Goal: Transaction & Acquisition: Purchase product/service

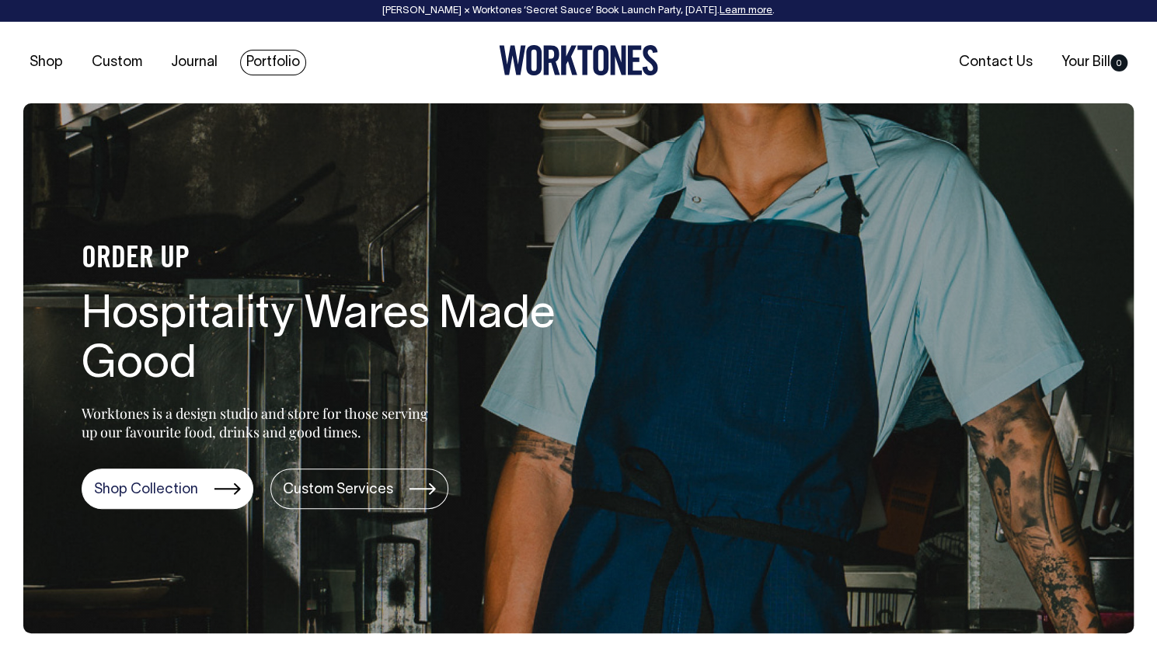
click at [246, 58] on link "Portfolio" at bounding box center [273, 63] width 66 height 26
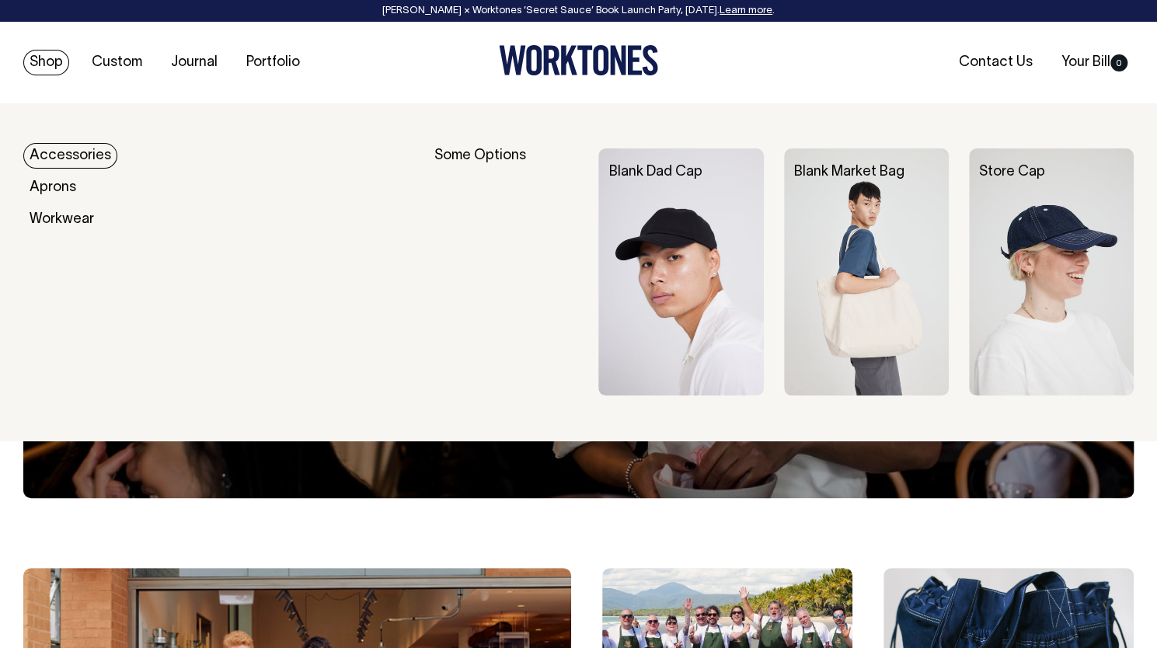
click at [42, 68] on link "Shop" at bounding box center [46, 63] width 46 height 26
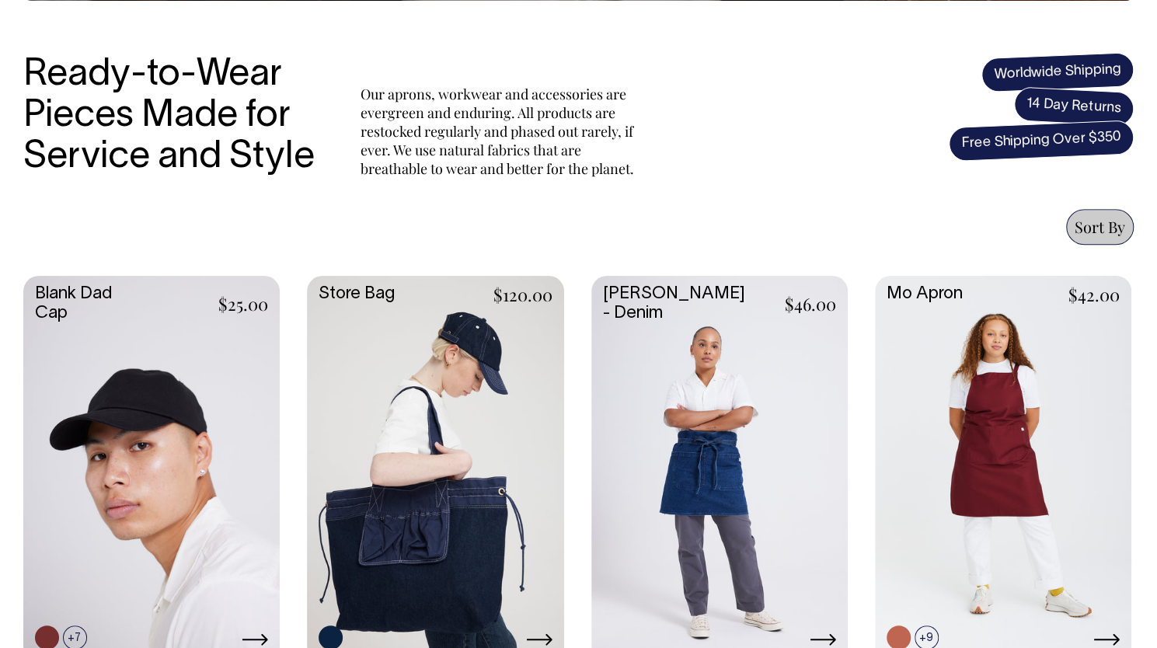
scroll to position [497, 0]
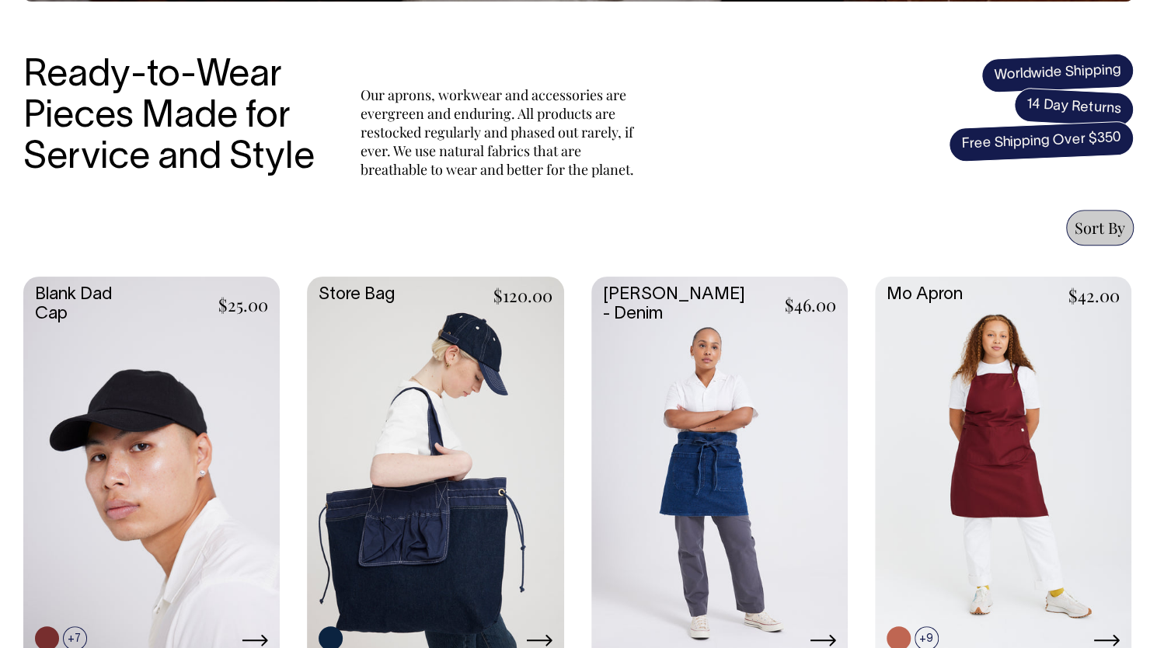
click at [462, 340] on link at bounding box center [435, 468] width 256 height 382
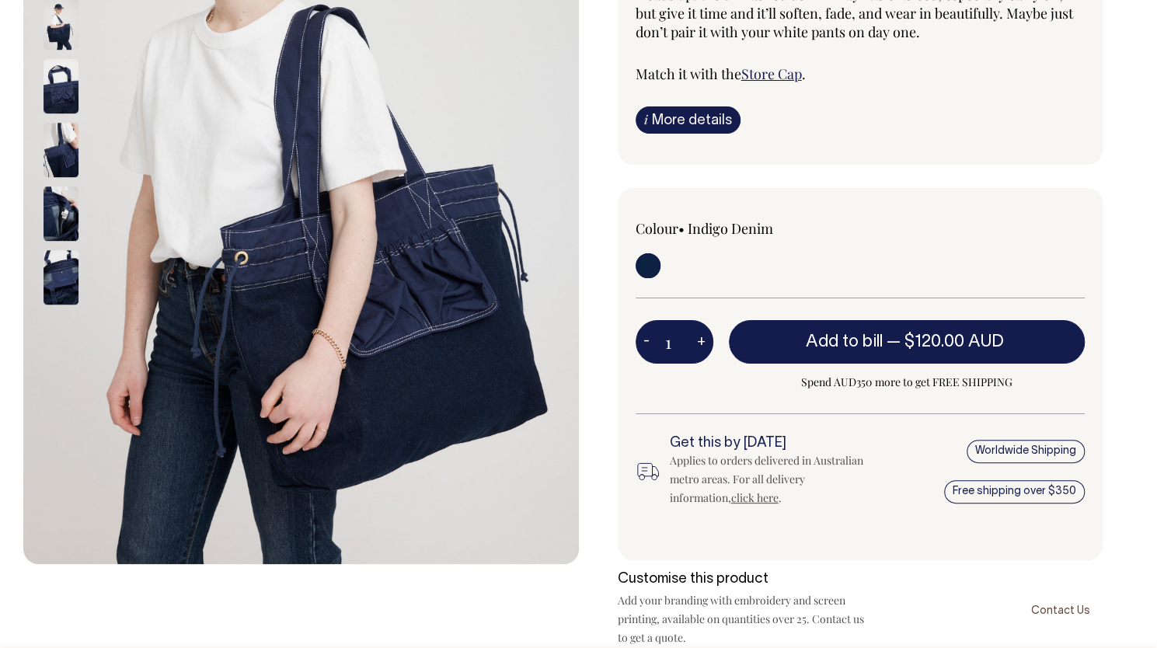
scroll to position [373, 0]
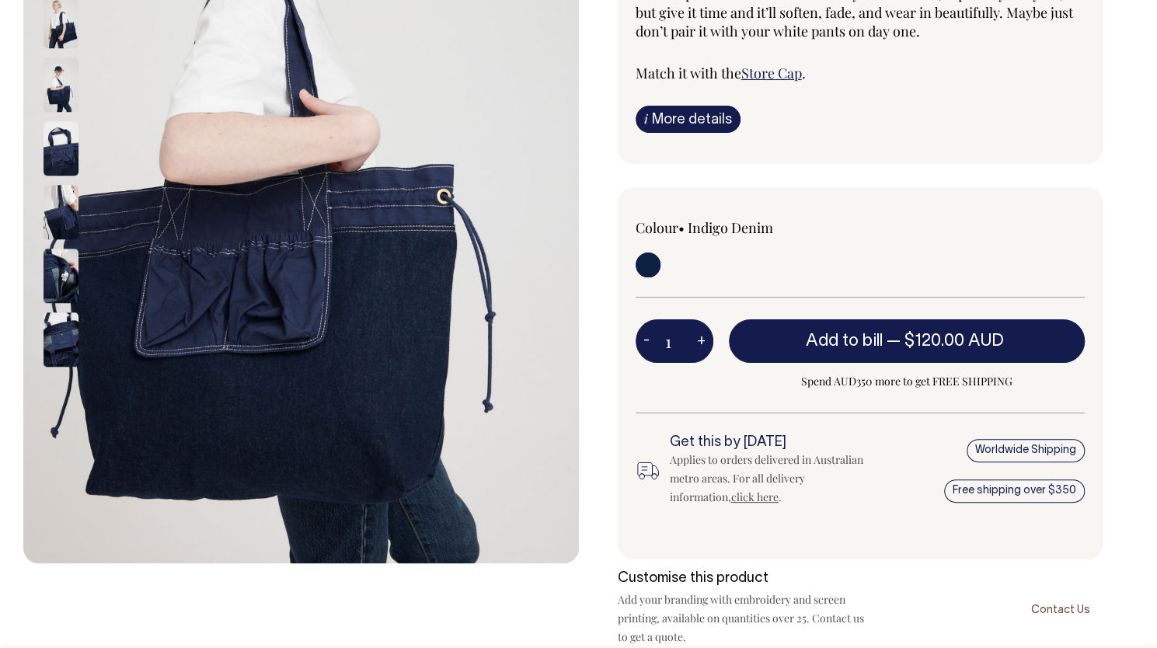
click at [72, 162] on img at bounding box center [61, 148] width 35 height 54
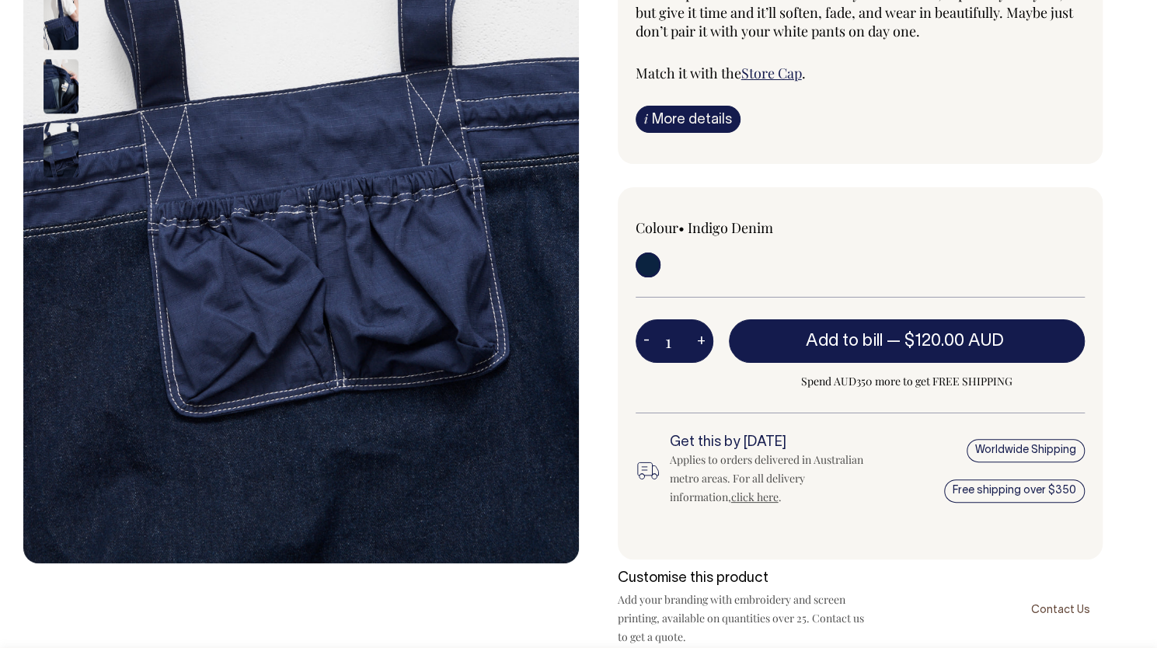
click at [58, 166] on img at bounding box center [61, 150] width 35 height 54
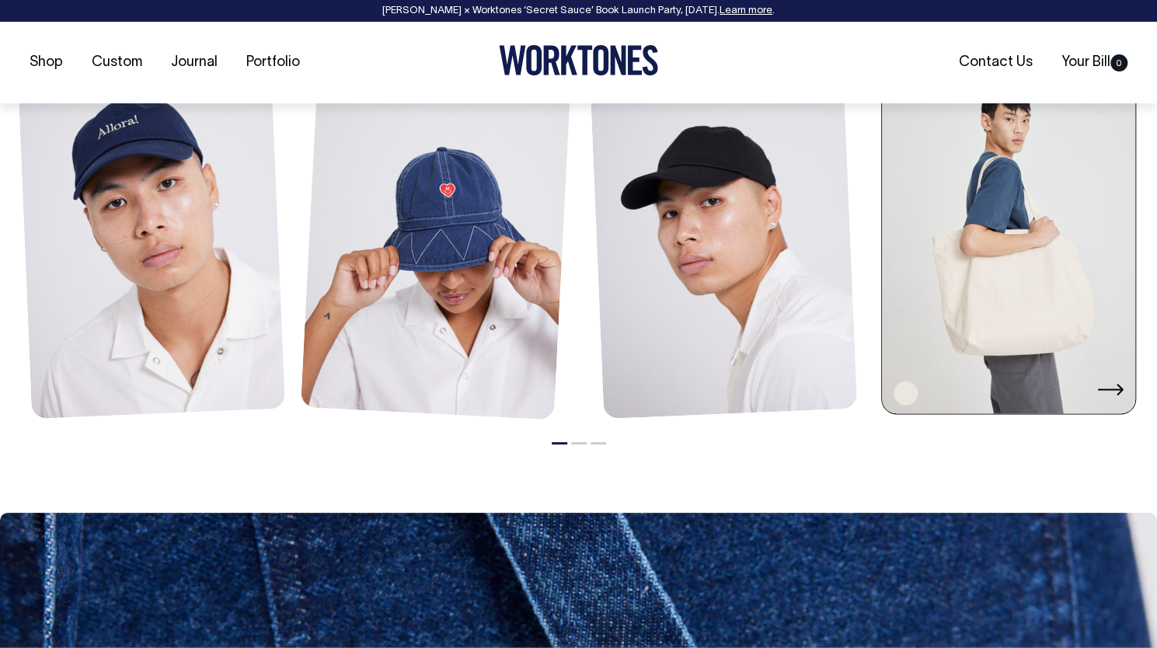
scroll to position [1205, 0]
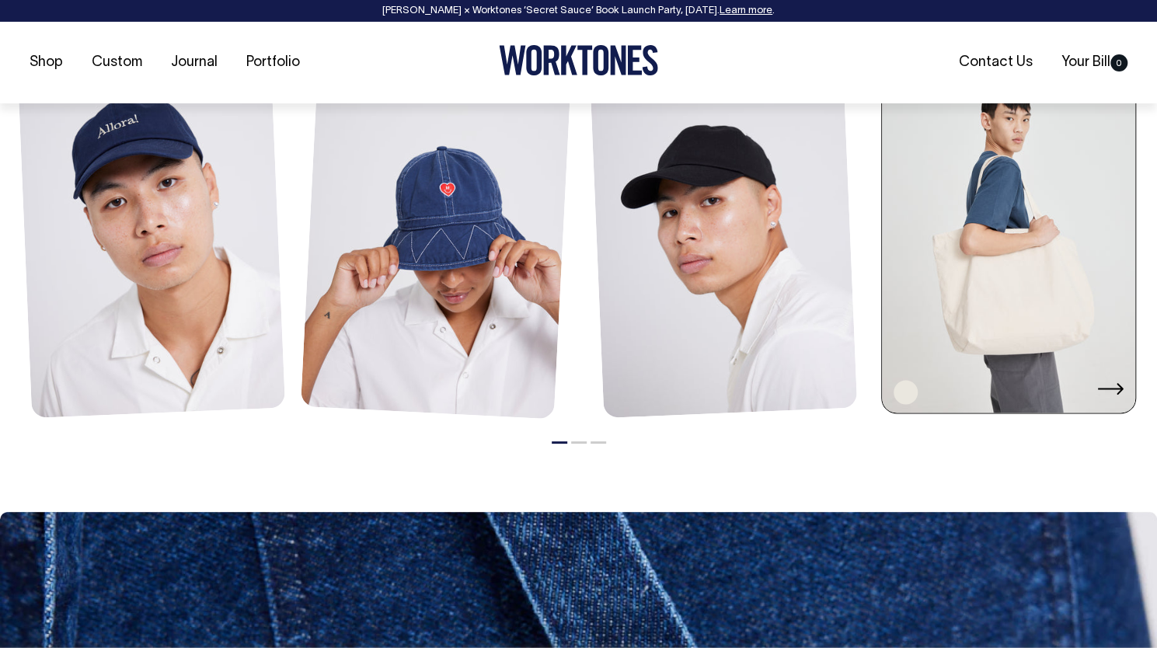
click at [1013, 292] on link at bounding box center [1008, 224] width 253 height 383
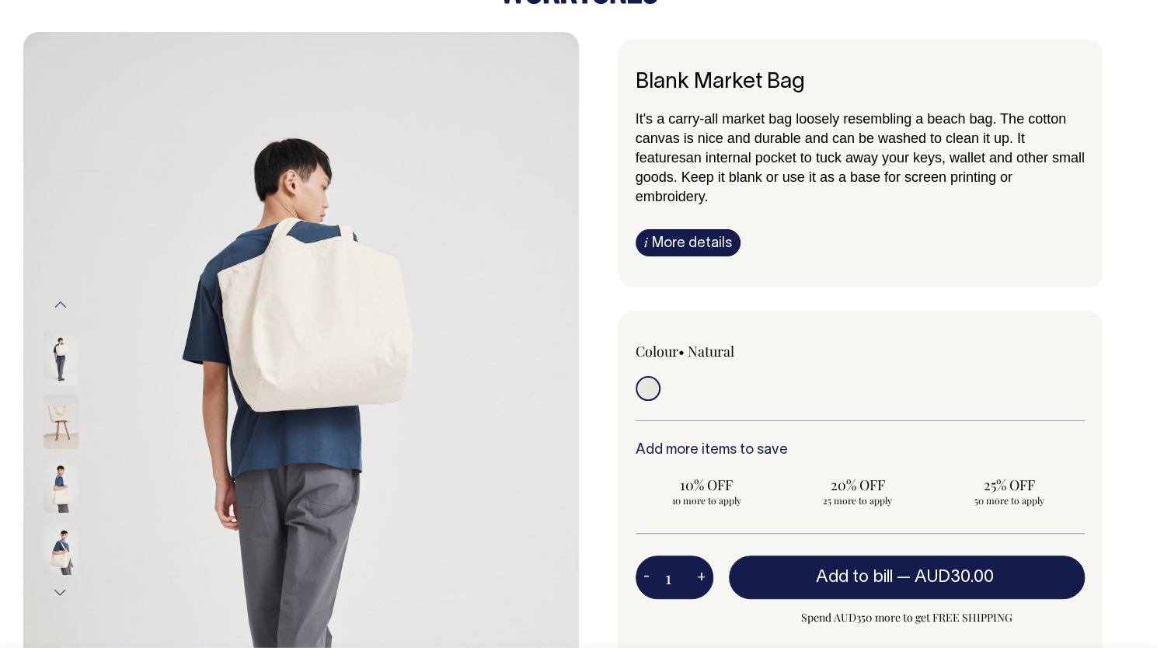
scroll to position [71, 0]
click at [58, 343] on img at bounding box center [61, 358] width 35 height 54
click at [58, 397] on img at bounding box center [61, 422] width 35 height 54
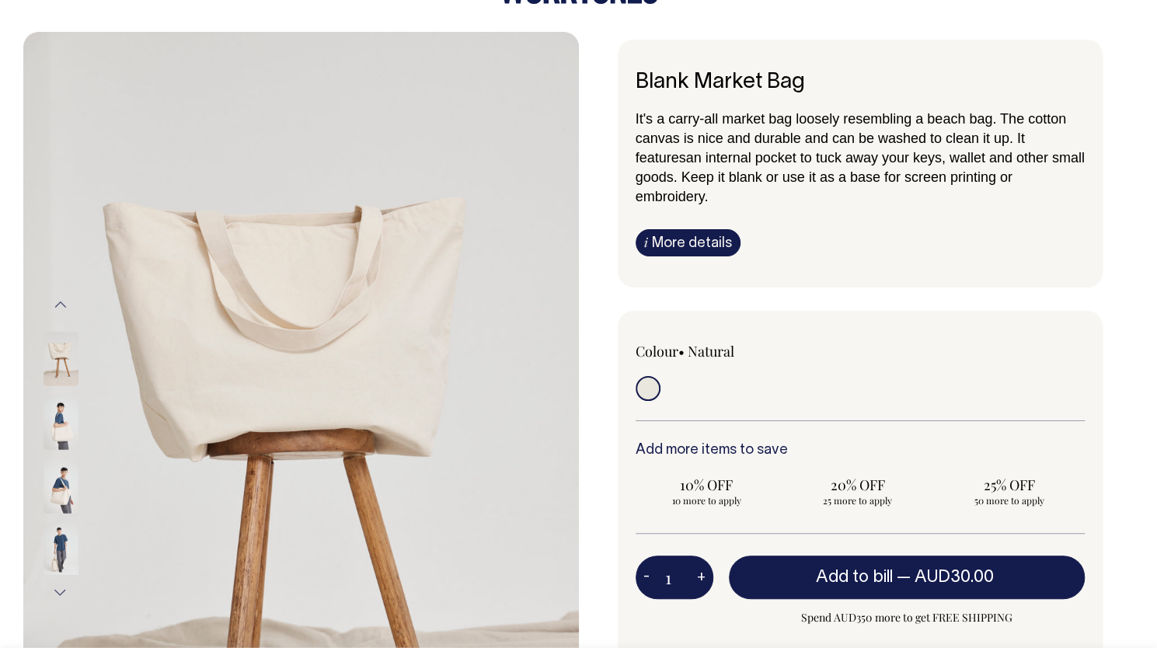
click at [70, 455] on div at bounding box center [82, 487] width 78 height 64
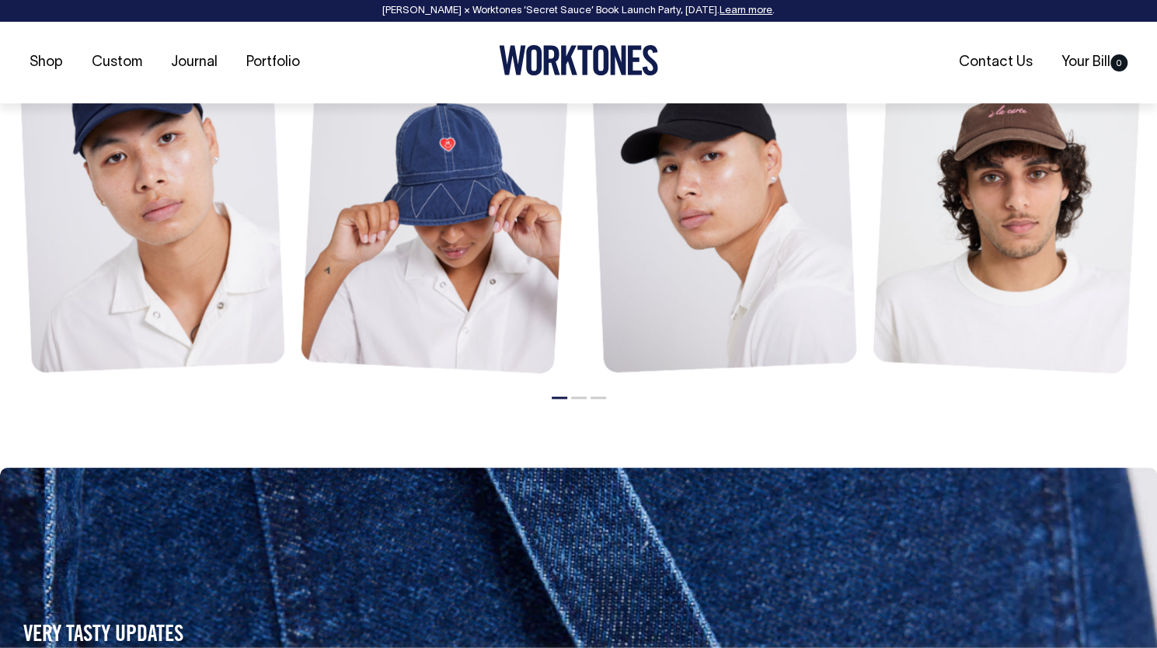
scroll to position [1773, 0]
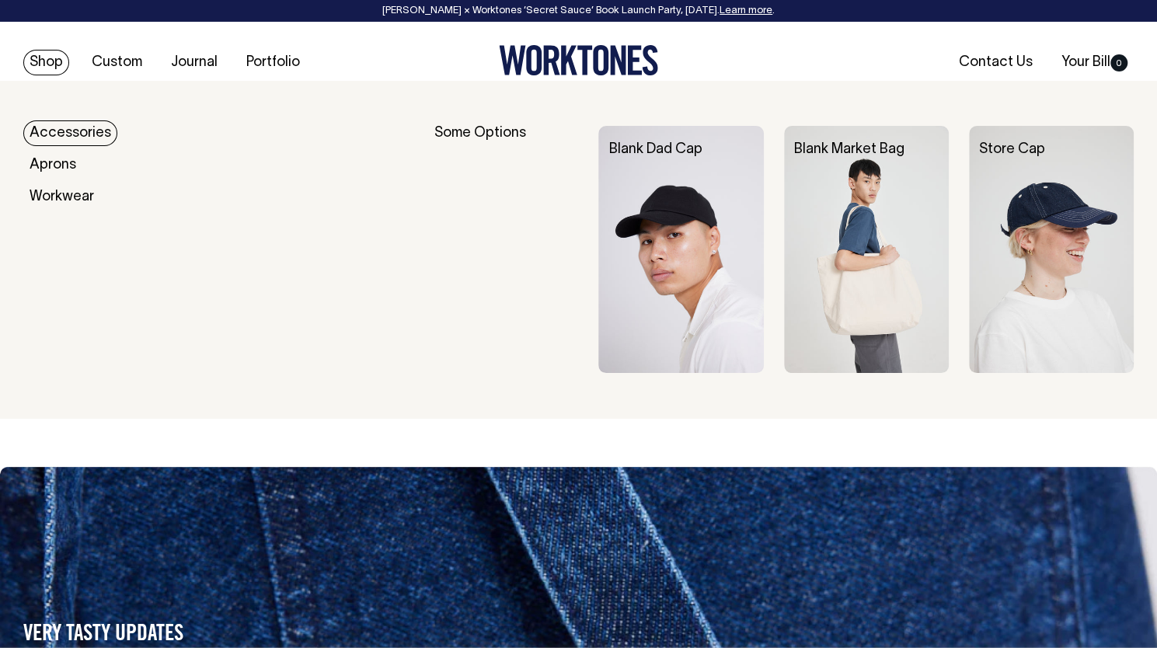
click at [52, 55] on link "Shop" at bounding box center [46, 63] width 46 height 26
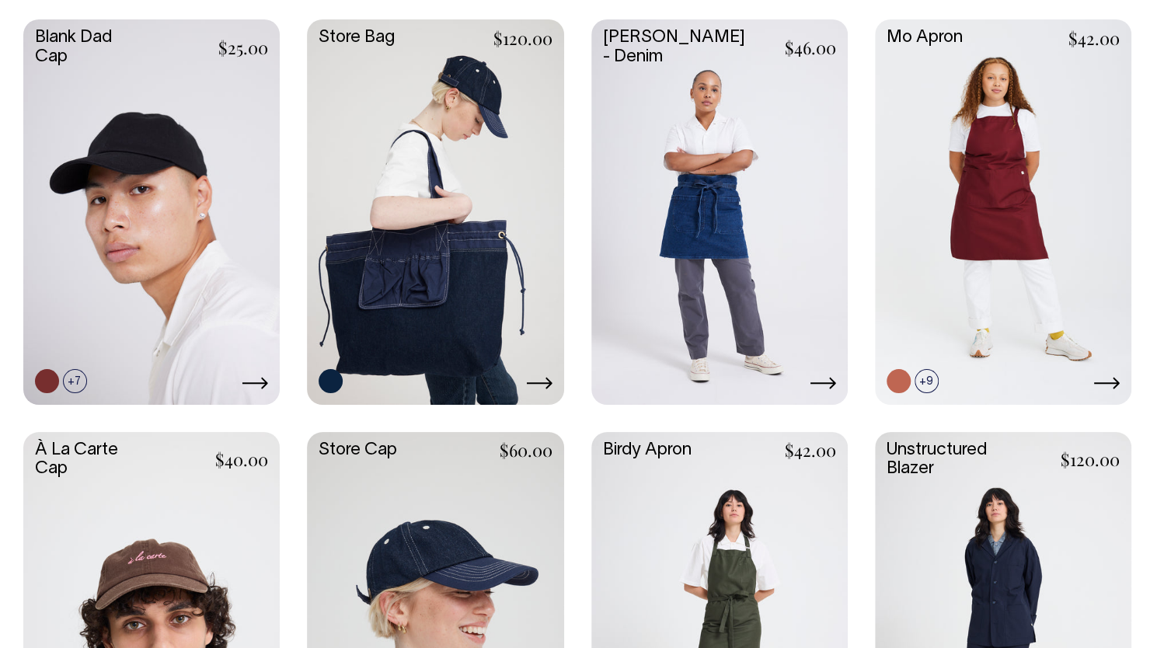
scroll to position [753, 0]
click at [542, 380] on icon at bounding box center [539, 384] width 26 height 12
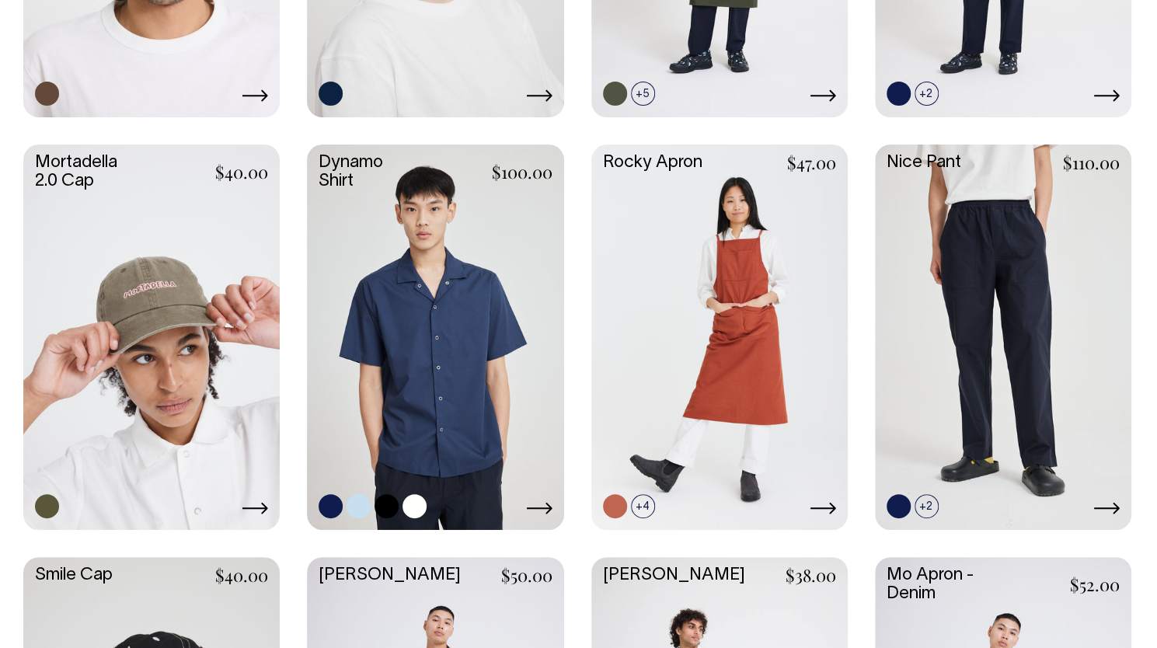
scroll to position [1452, 0]
click at [1114, 504] on icon at bounding box center [1106, 509] width 26 height 12
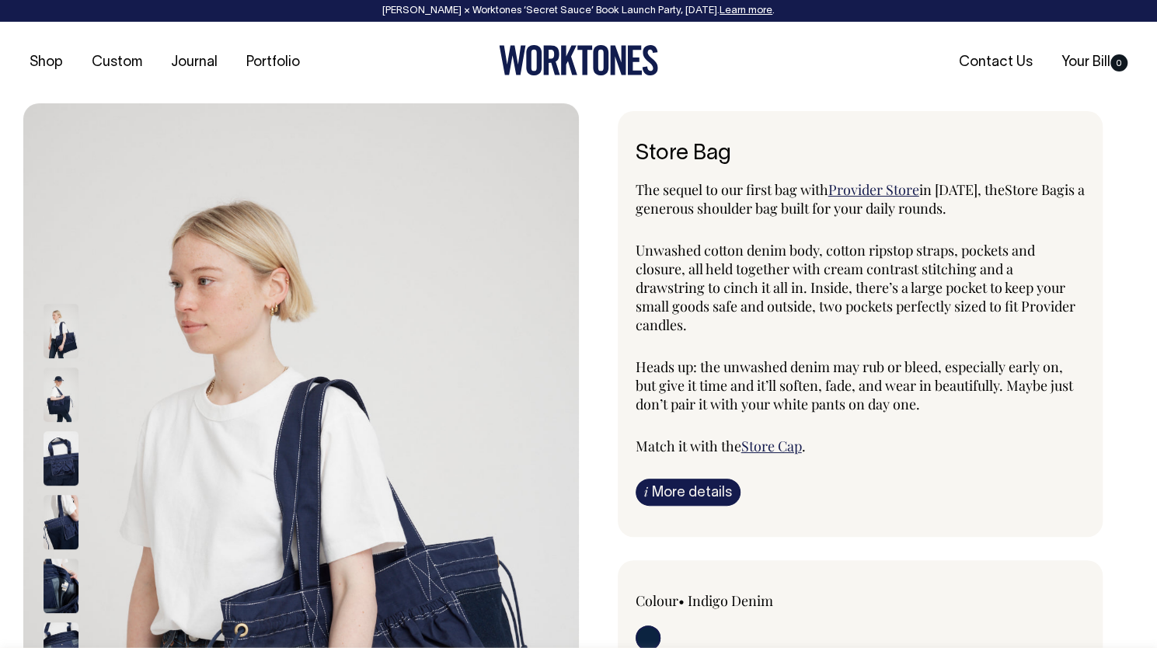
click at [865, 181] on span "Provider Store" at bounding box center [873, 189] width 91 height 19
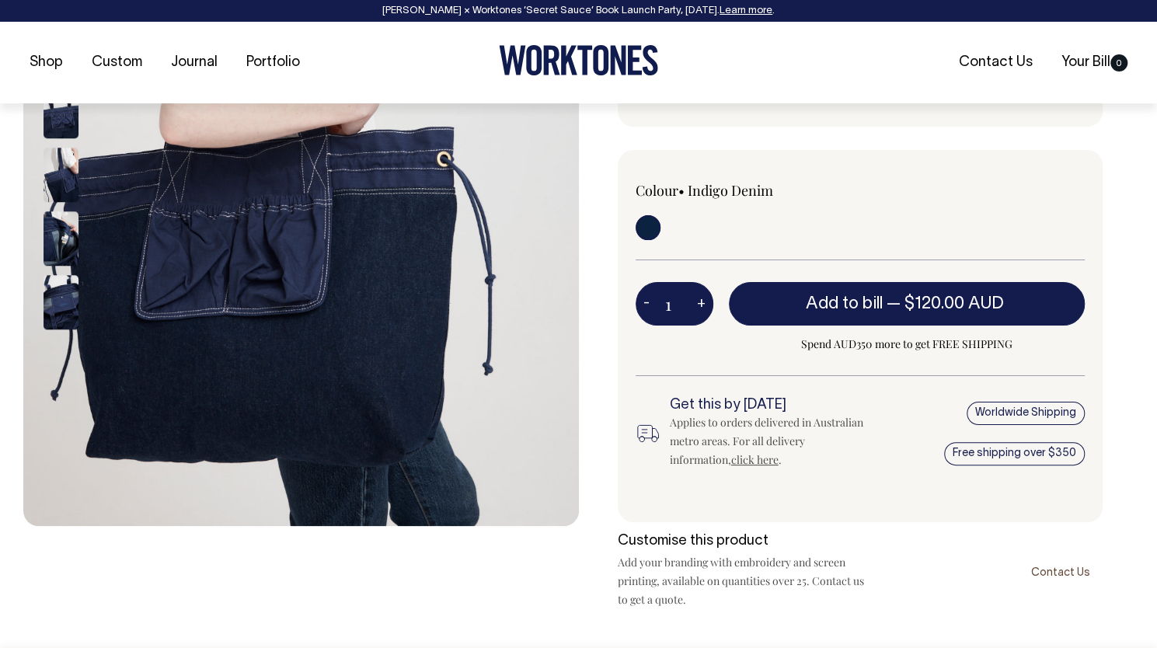
scroll to position [411, 0]
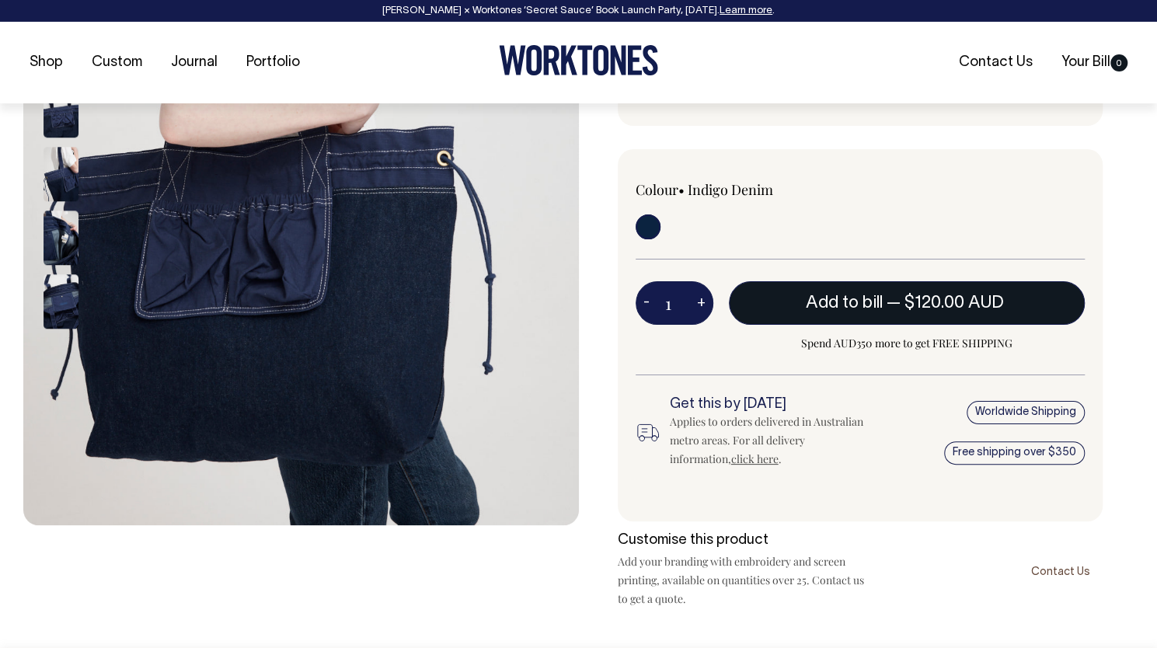
click at [873, 310] on button "Add to bill — $120.00 AUD" at bounding box center [907, 303] width 357 height 44
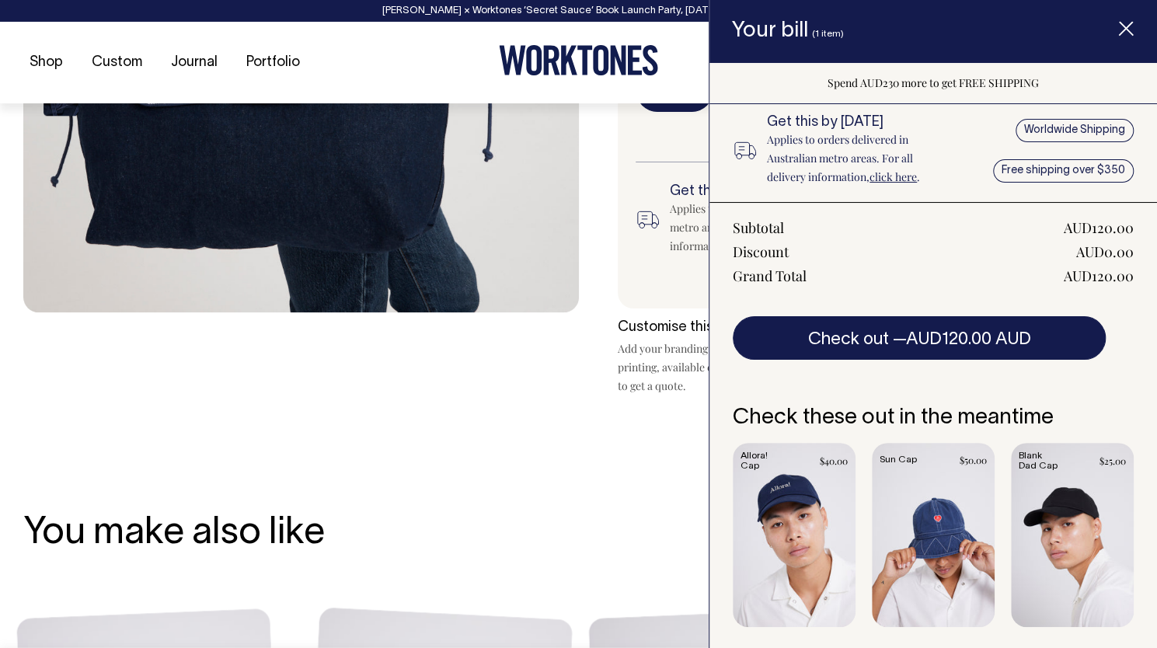
scroll to position [636, 0]
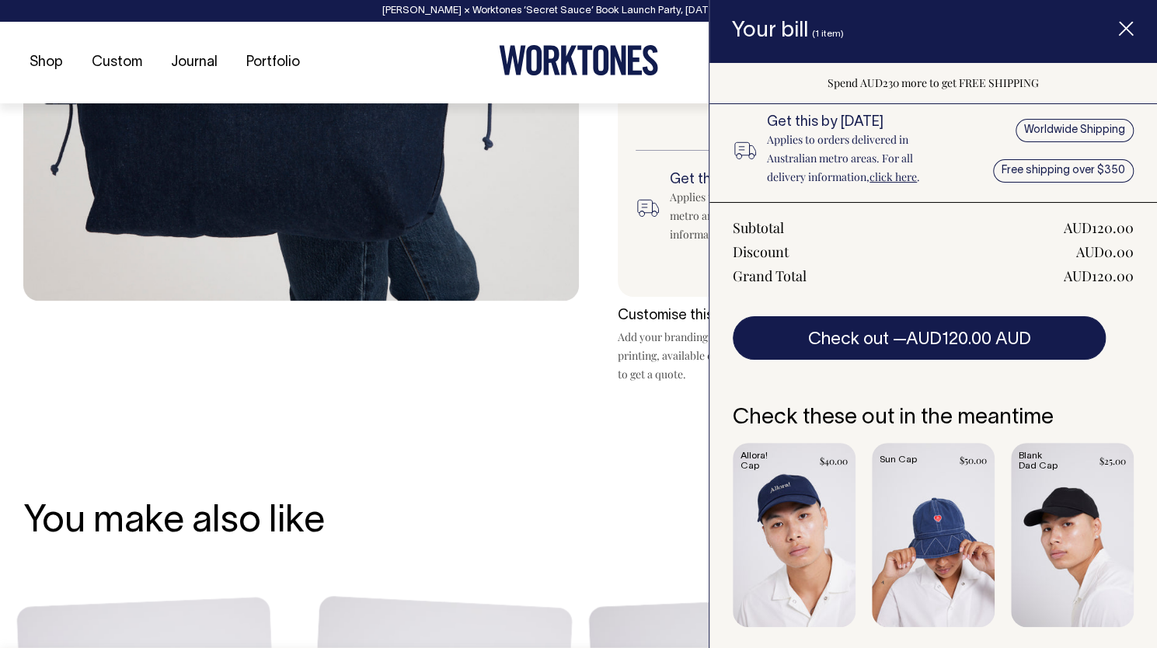
click at [575, 502] on div "You make also like Shop more" at bounding box center [578, 522] width 1111 height 41
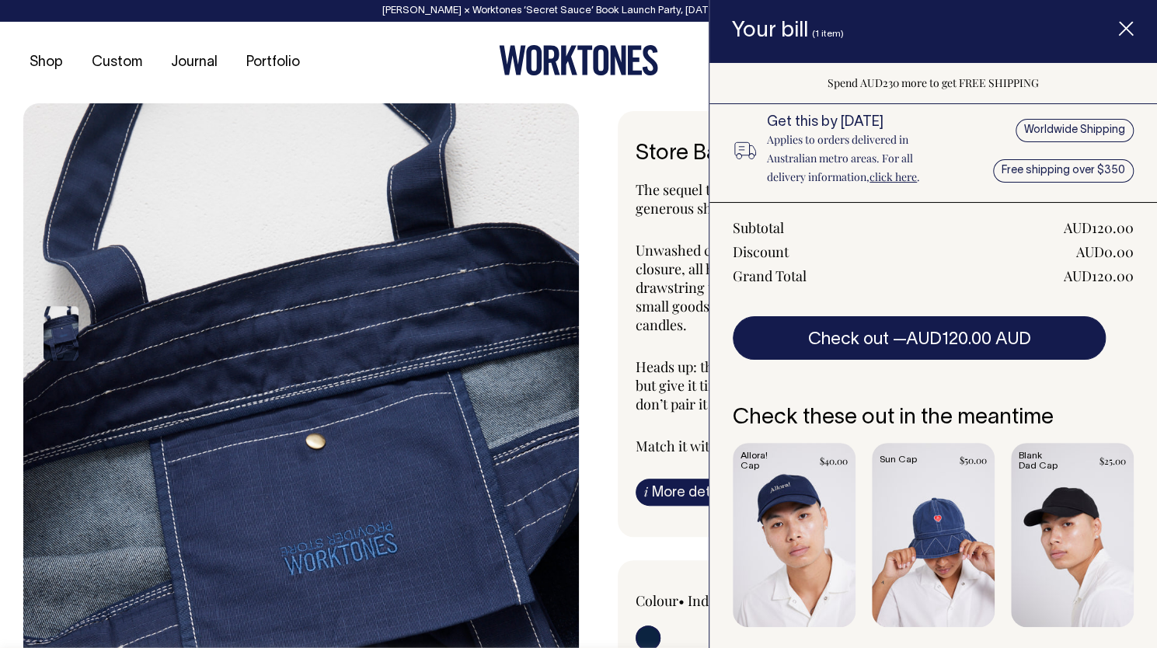
scroll to position [0, 0]
click at [1114, 44] on span "Item added to your cart" at bounding box center [1126, 31] width 62 height 66
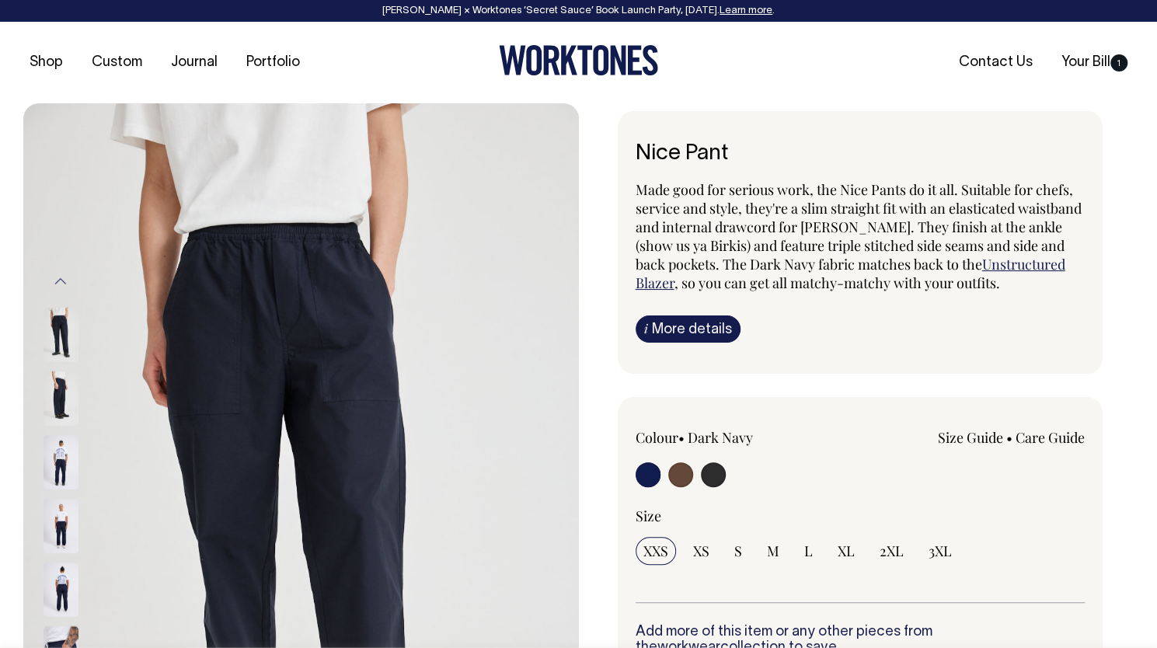
click at [60, 376] on img at bounding box center [61, 398] width 35 height 54
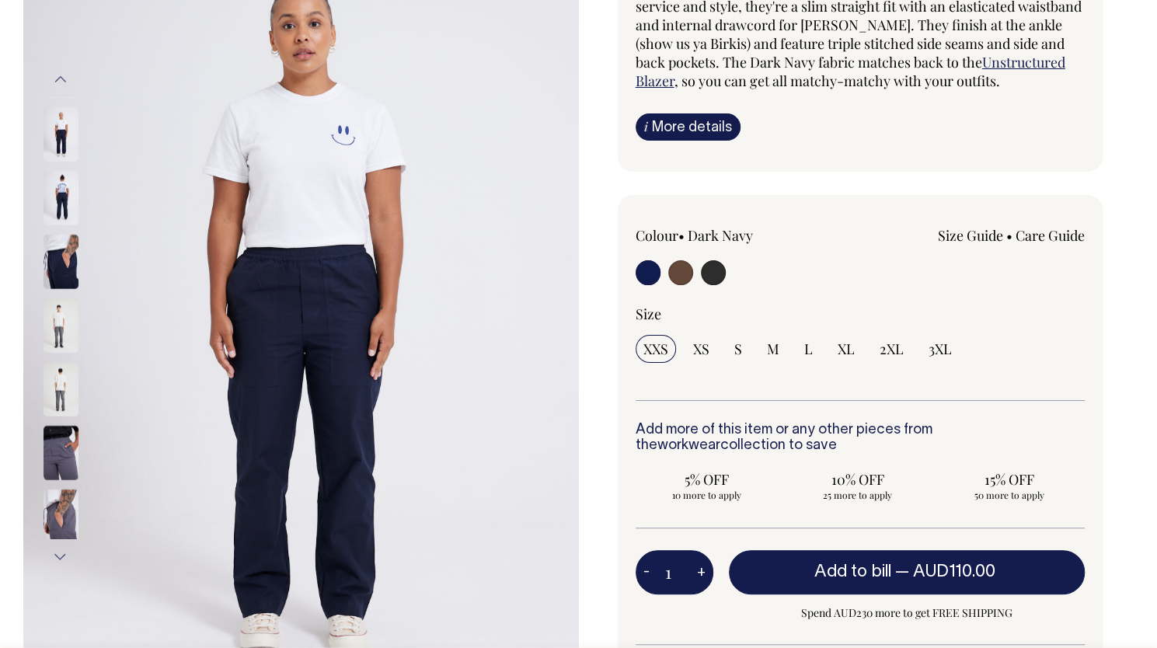
scroll to position [201, 0]
click at [706, 280] on input "radio" at bounding box center [713, 273] width 25 height 25
radio input "true"
select select "Charcoal"
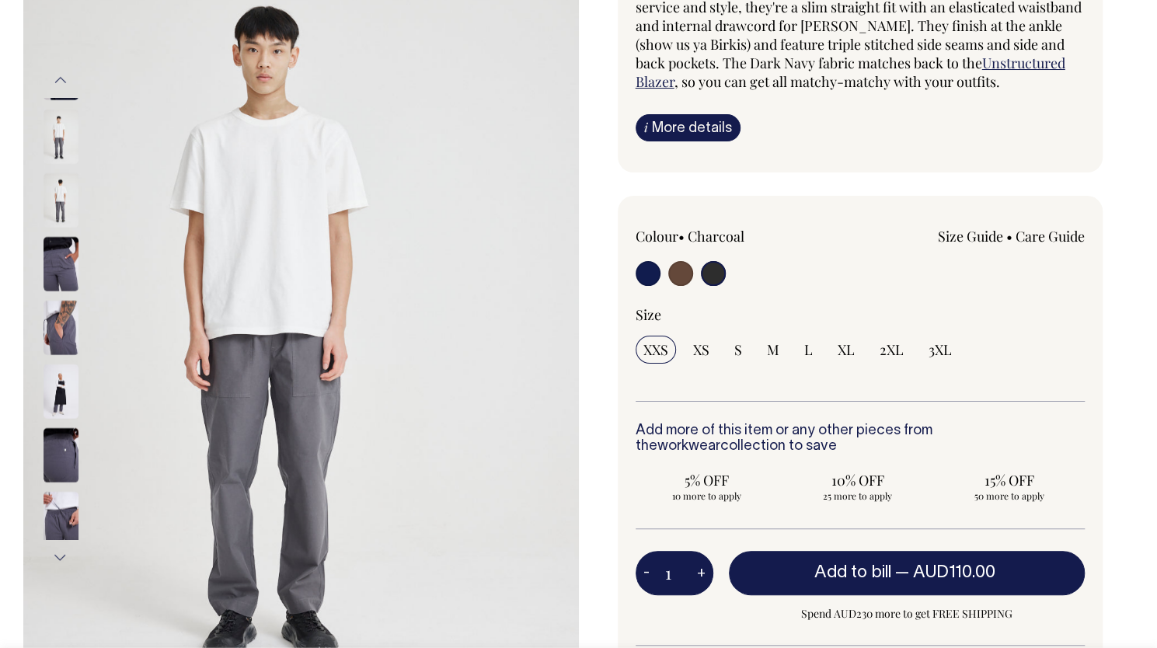
click at [685, 286] on input "radio" at bounding box center [680, 273] width 25 height 25
radio input "true"
radio input "false"
radio input "true"
select select "Chocolate"
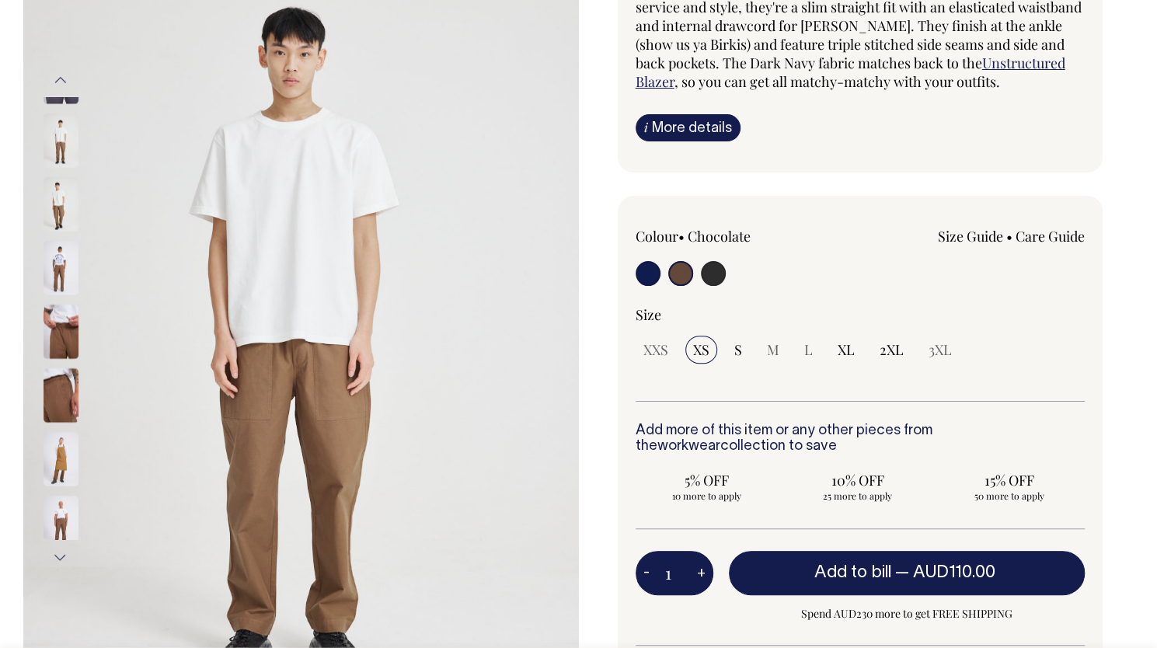
click at [659, 286] on input "radio" at bounding box center [648, 273] width 25 height 25
radio input "true"
select select "Dark Navy"
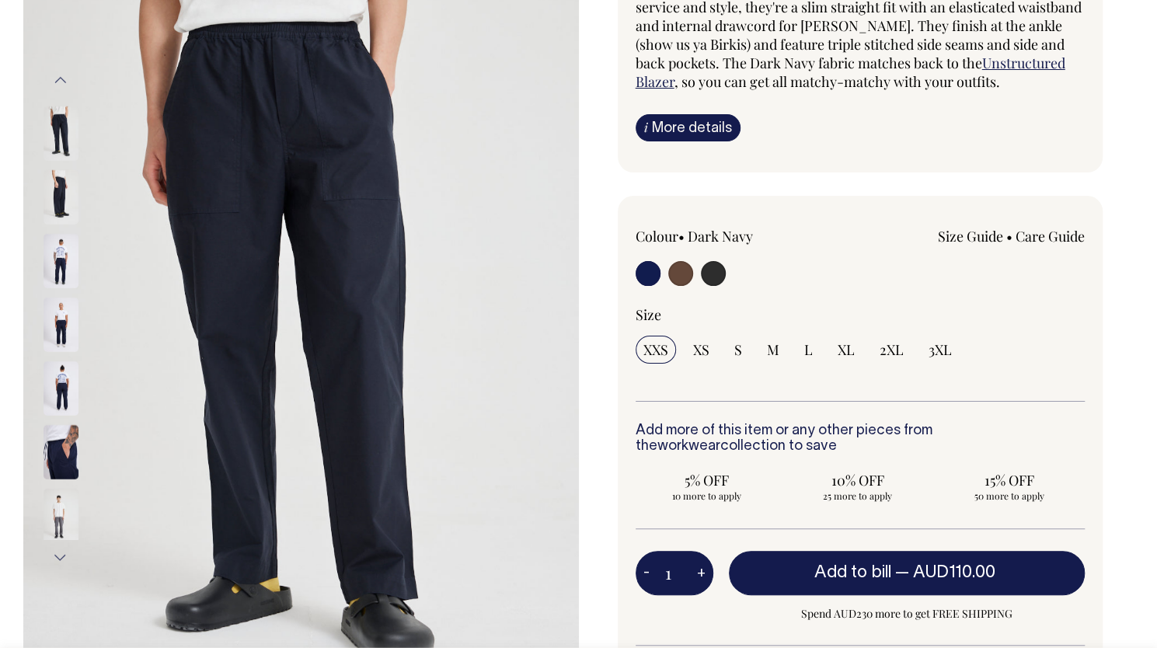
click at [65, 136] on img at bounding box center [61, 133] width 35 height 54
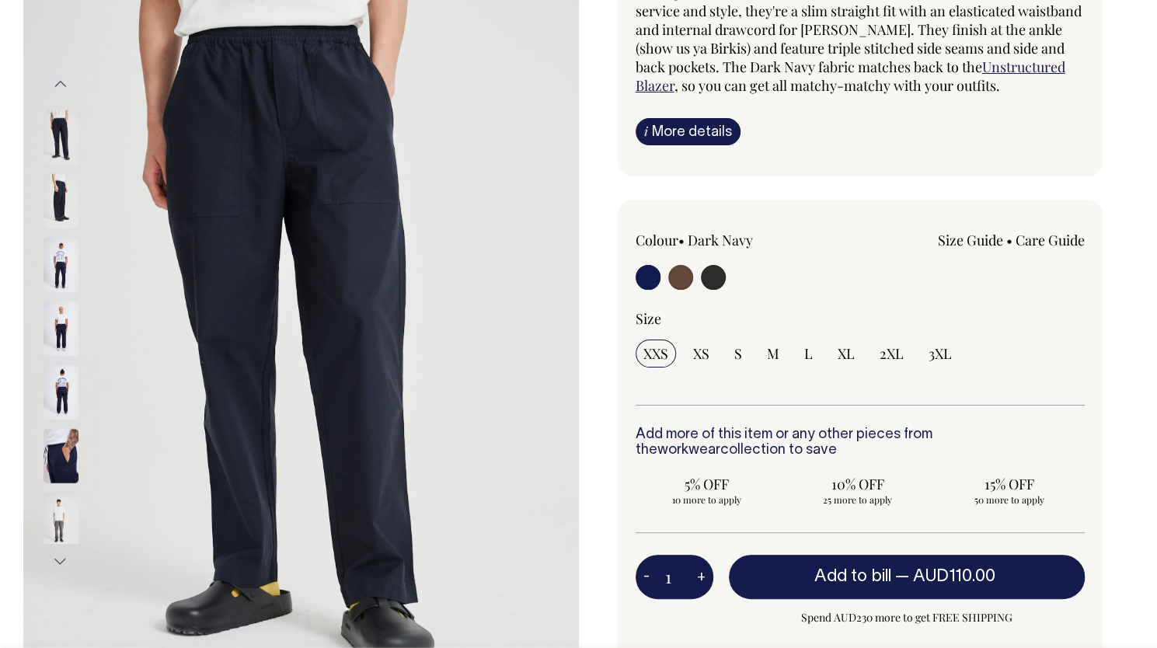
scroll to position [197, 0]
click at [816, 368] on input "L" at bounding box center [809, 354] width 24 height 28
radio input "true"
select select "L"
click at [974, 249] on link "Size Guide" at bounding box center [970, 240] width 65 height 19
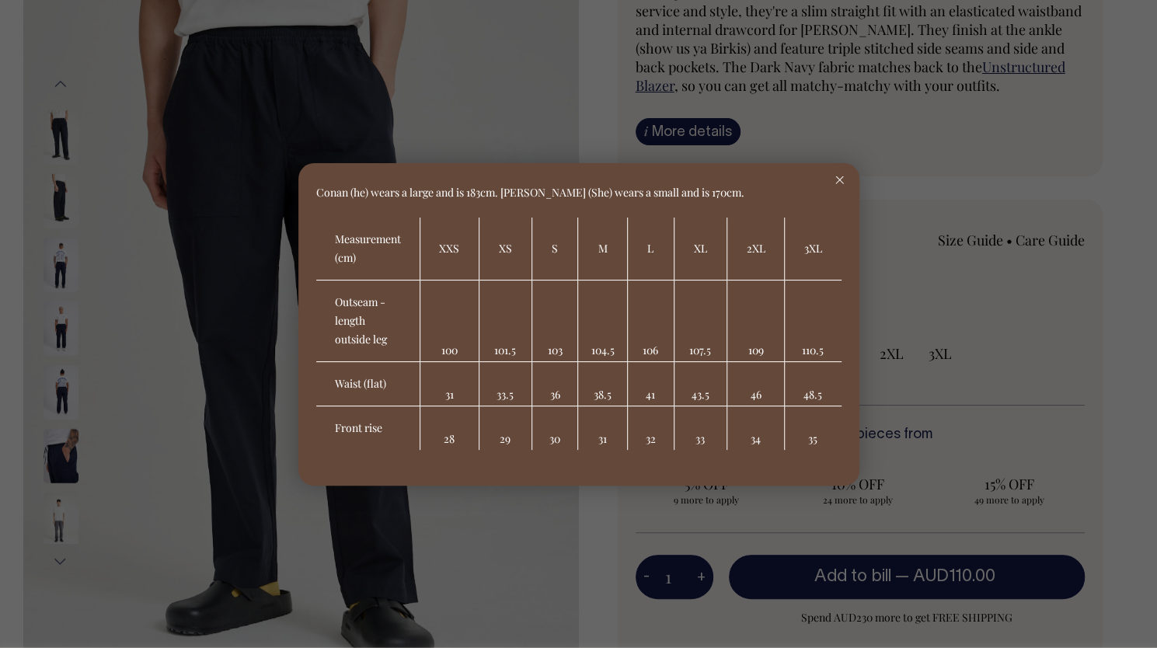
click at [833, 178] on div at bounding box center [840, 180] width 40 height 34
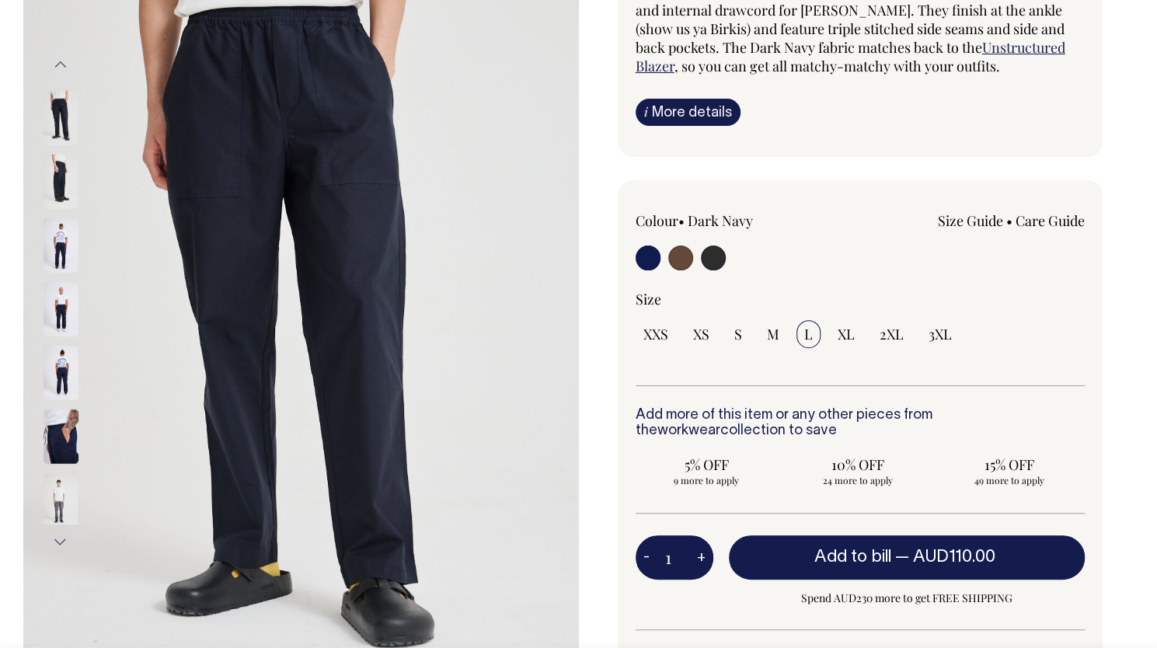
scroll to position [218, 0]
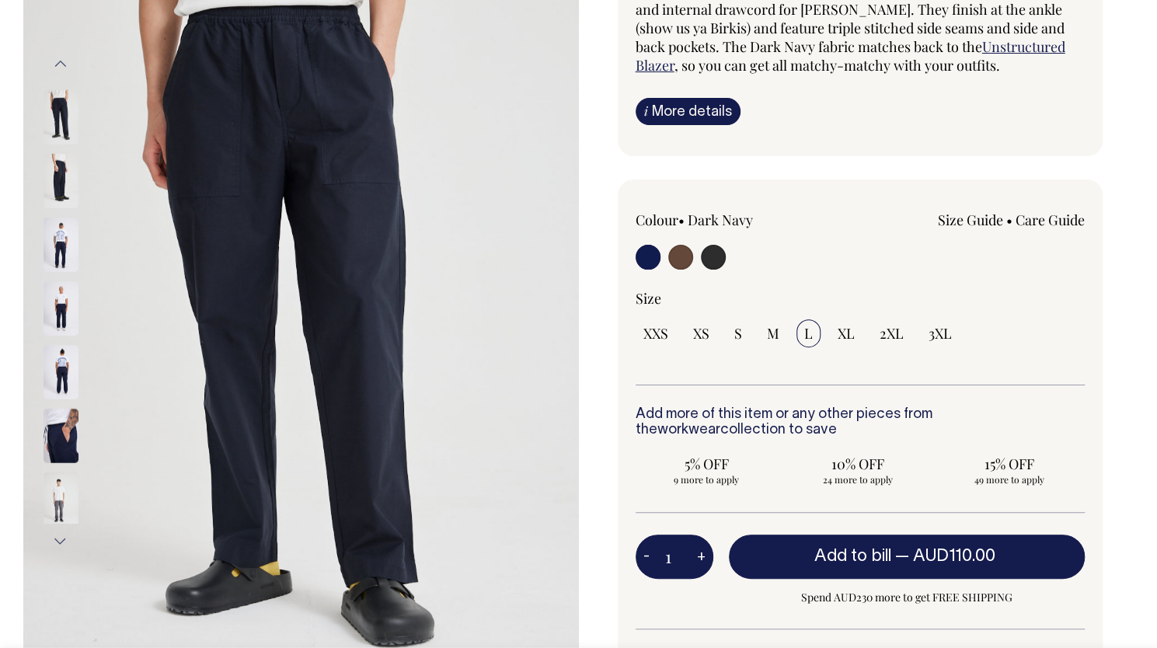
click at [335, 138] on img at bounding box center [301, 303] width 556 height 834
click at [59, 189] on img at bounding box center [61, 181] width 35 height 54
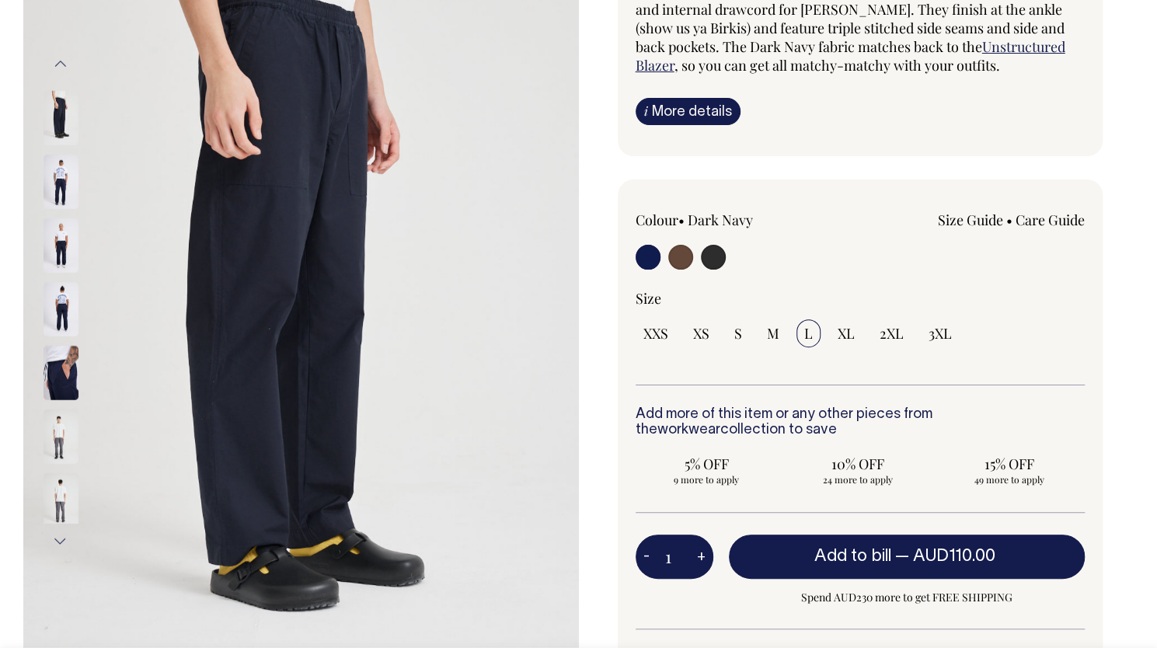
click at [54, 239] on img at bounding box center [61, 245] width 35 height 54
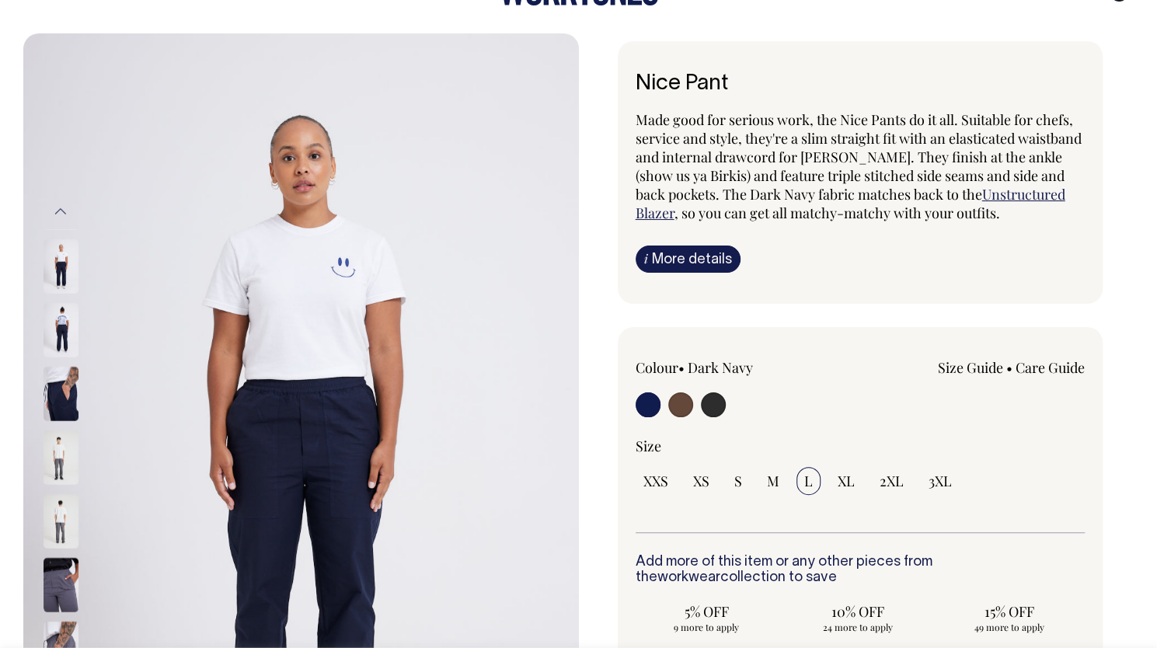
scroll to position [70, 0]
click at [61, 197] on button "Previous" at bounding box center [60, 211] width 23 height 35
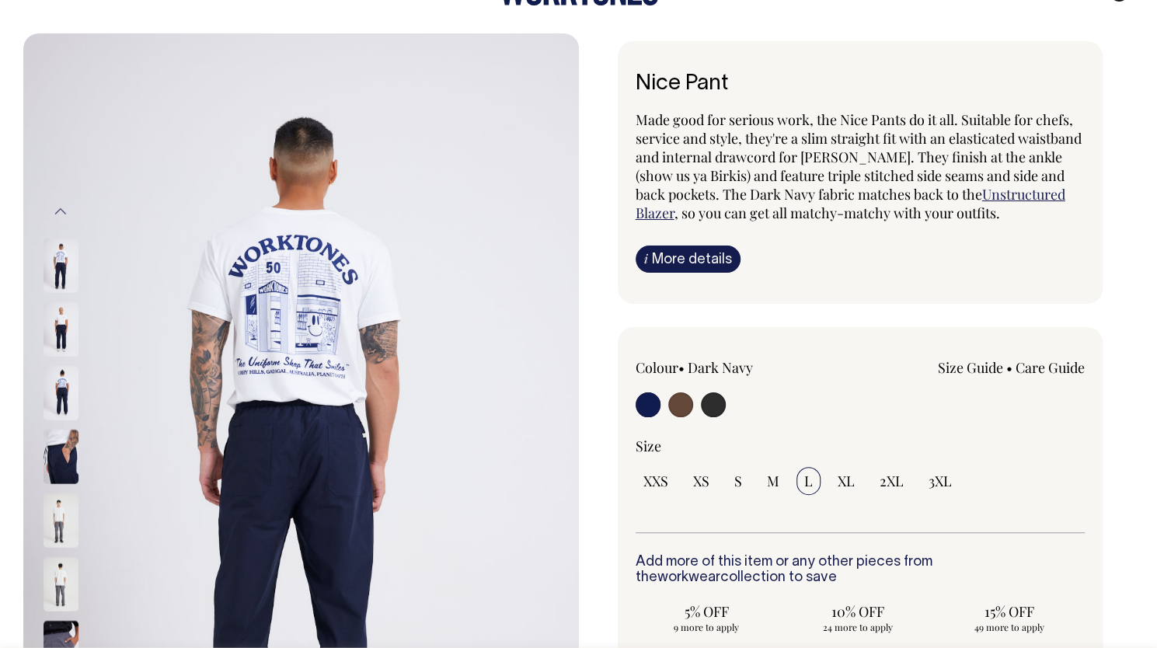
click at [62, 256] on img at bounding box center [61, 266] width 35 height 54
click at [57, 302] on img at bounding box center [61, 329] width 35 height 54
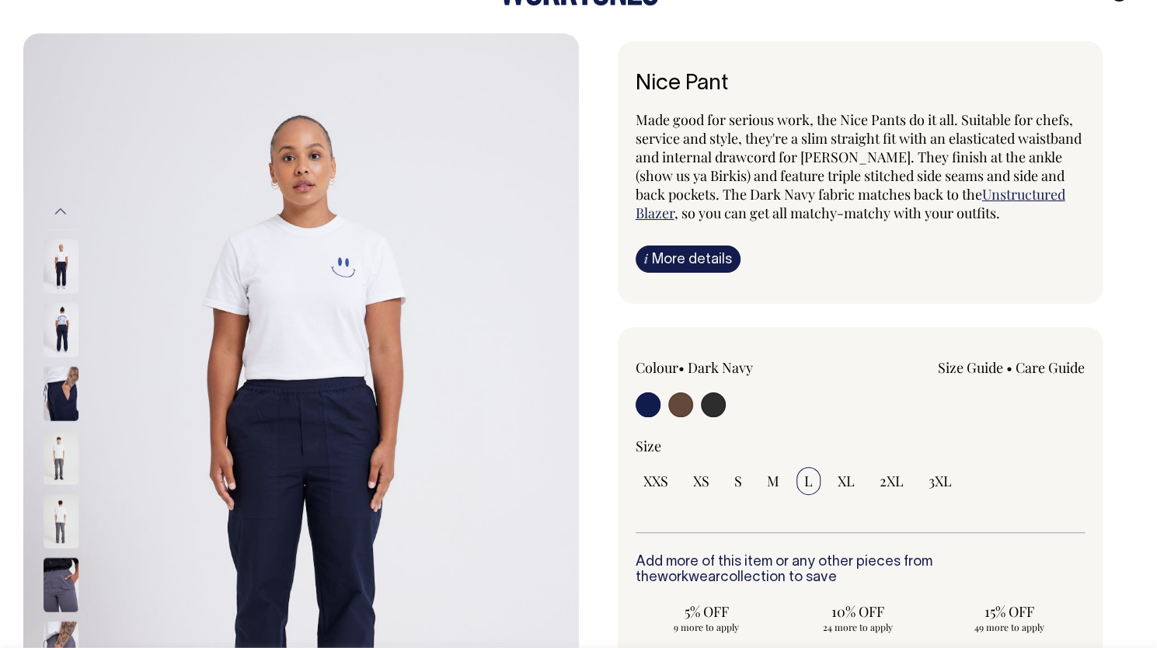
click at [60, 333] on img at bounding box center [61, 330] width 35 height 54
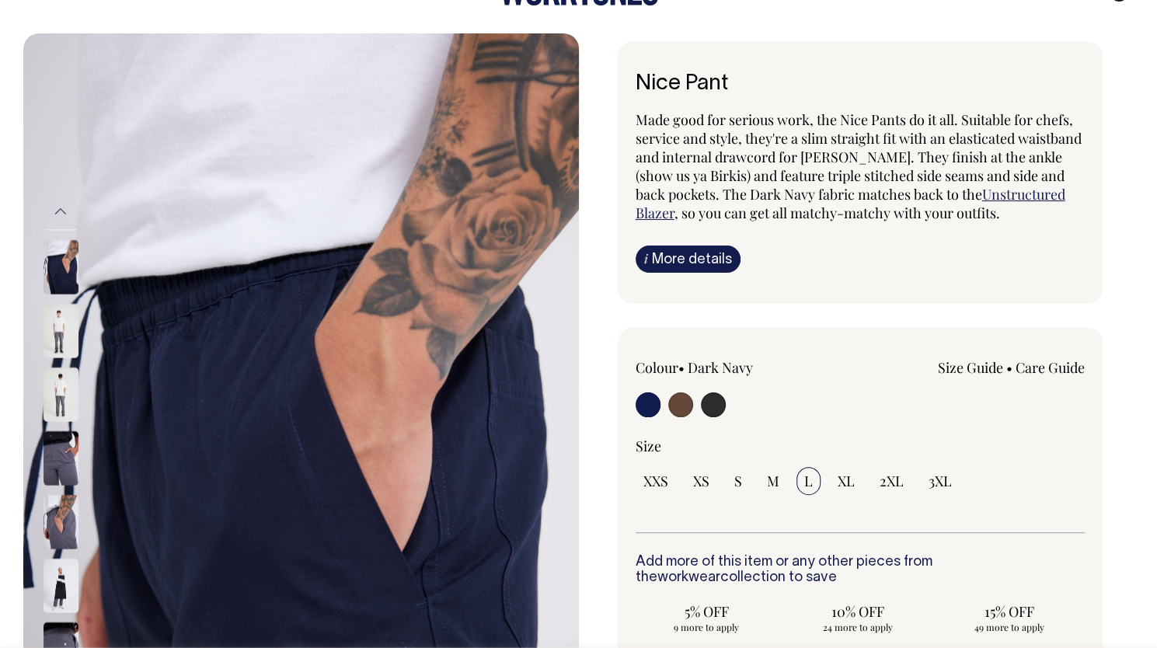
click at [52, 326] on img at bounding box center [61, 331] width 35 height 54
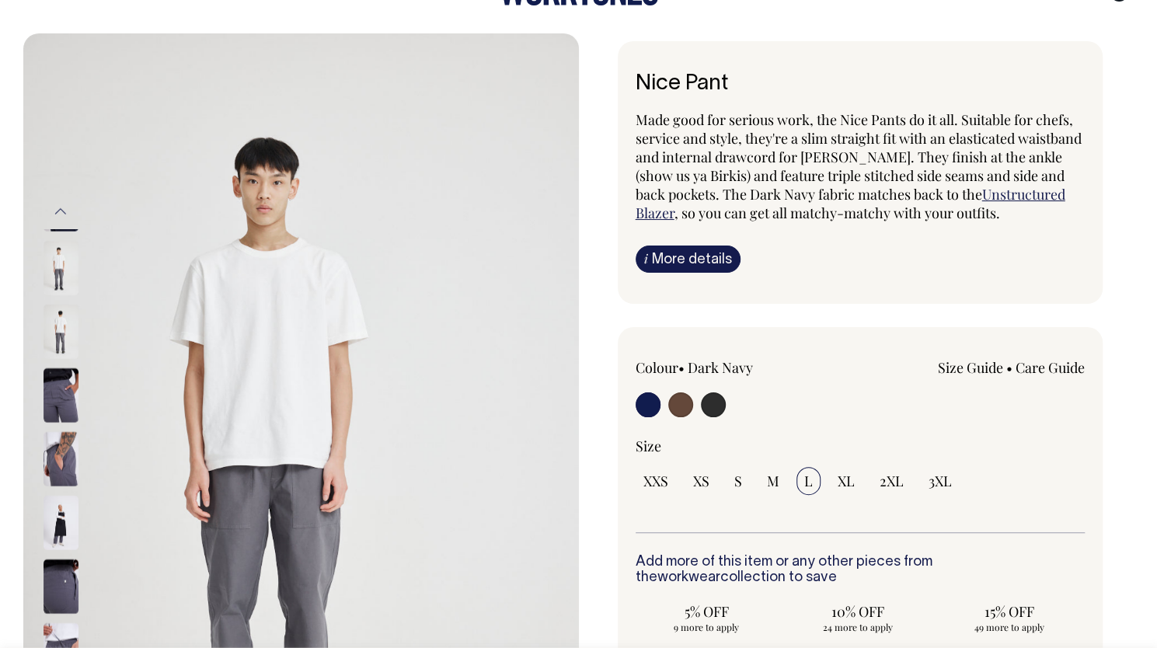
click at [55, 339] on img at bounding box center [61, 332] width 35 height 54
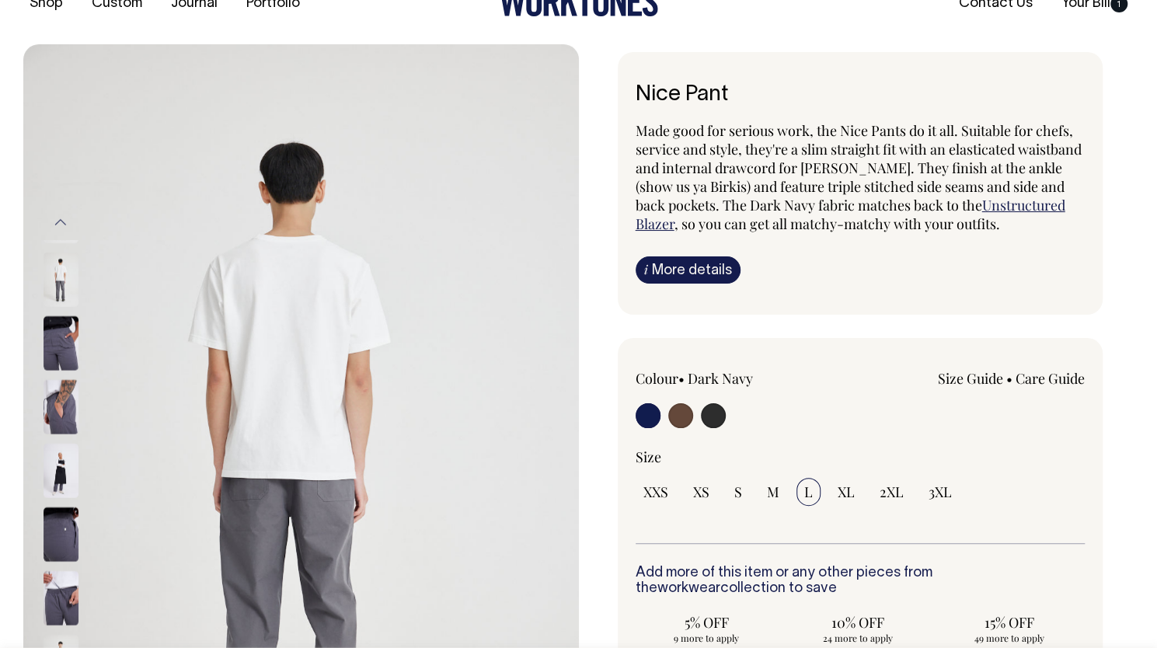
scroll to position [59, 0]
click at [978, 388] on link "Size Guide" at bounding box center [970, 378] width 65 height 19
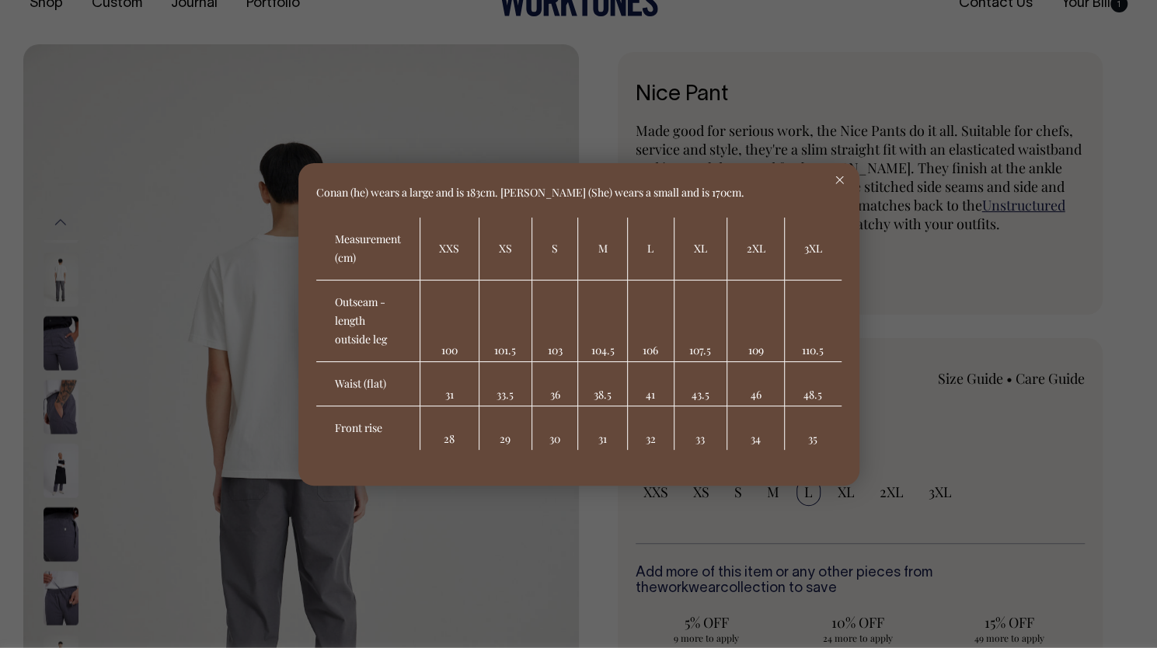
click at [835, 172] on div at bounding box center [840, 180] width 40 height 34
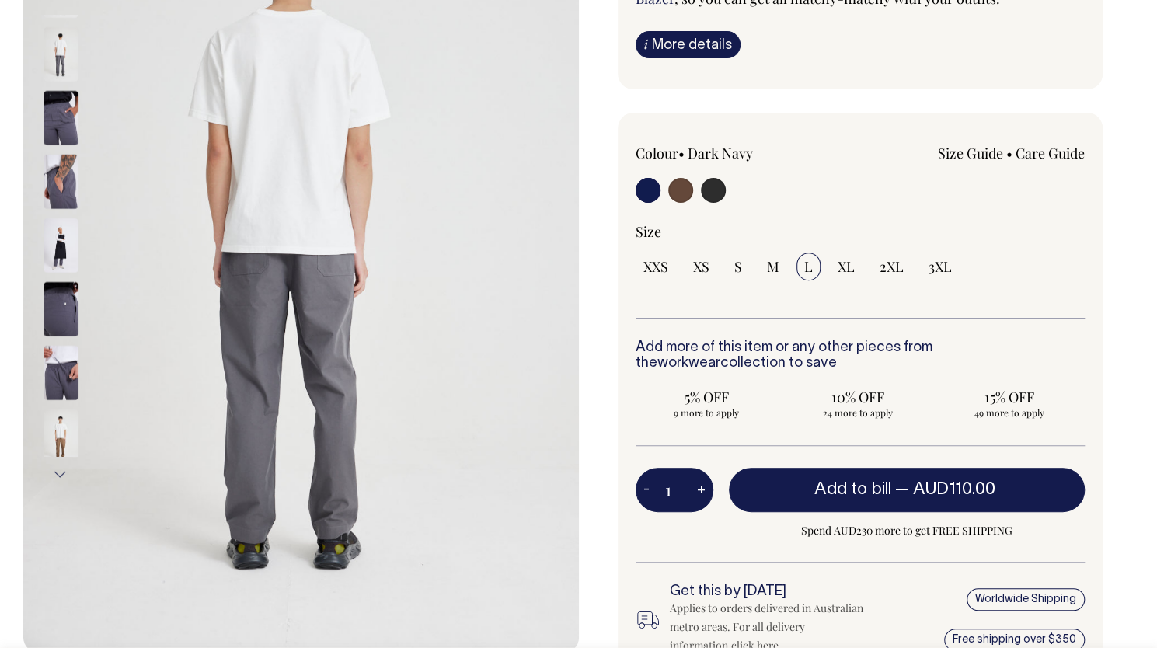
scroll to position [285, 0]
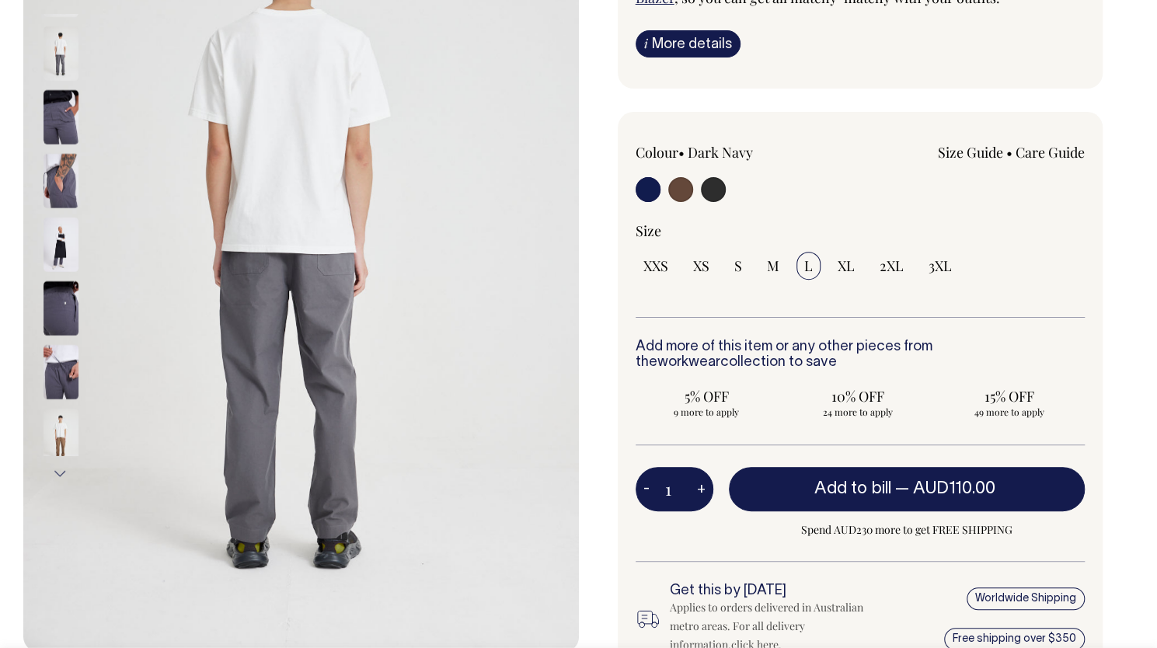
click at [708, 202] on input "radio" at bounding box center [713, 189] width 25 height 25
radio input "true"
select select "Charcoal"
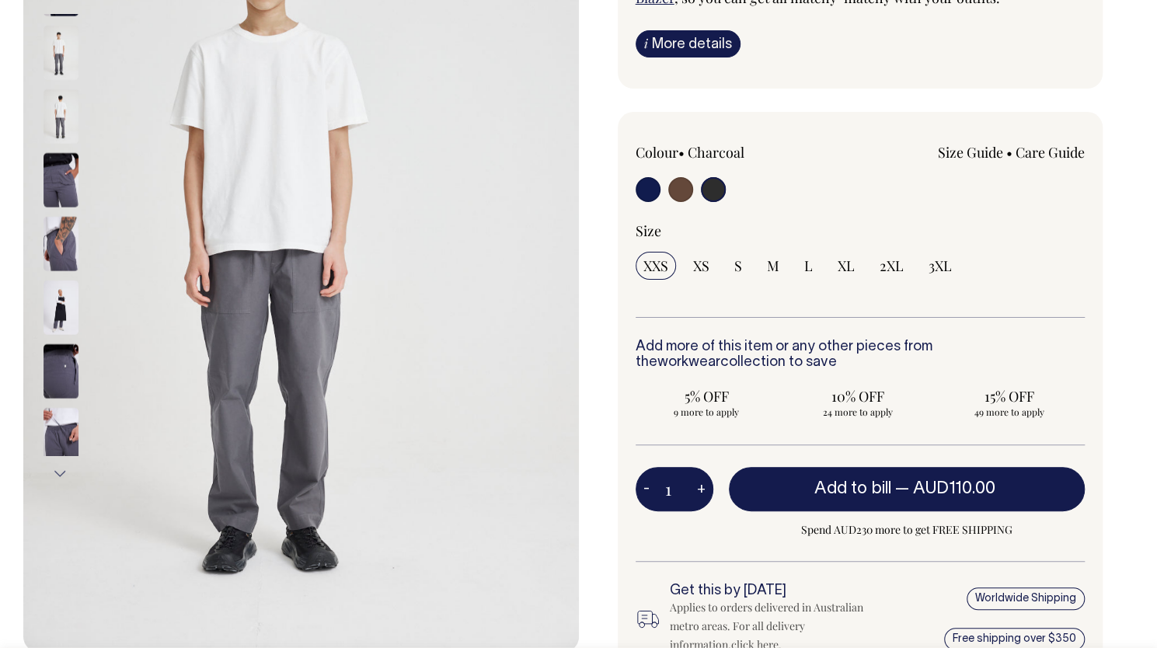
click at [54, 212] on div at bounding box center [82, 244] width 78 height 64
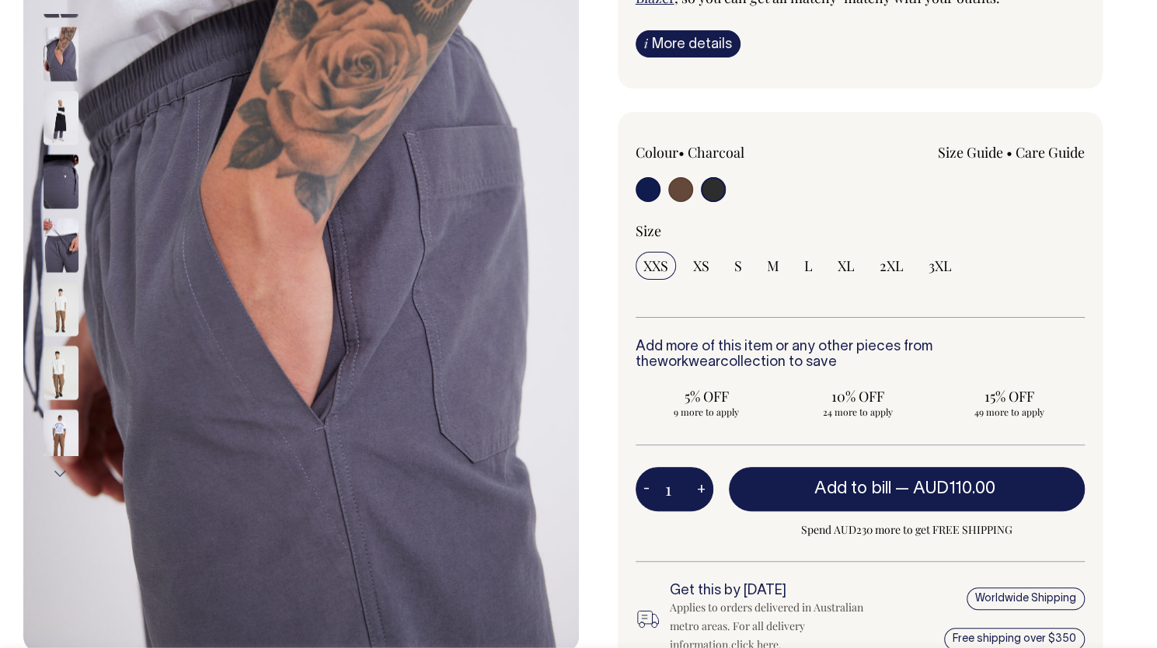
click at [58, 175] on img at bounding box center [61, 182] width 35 height 54
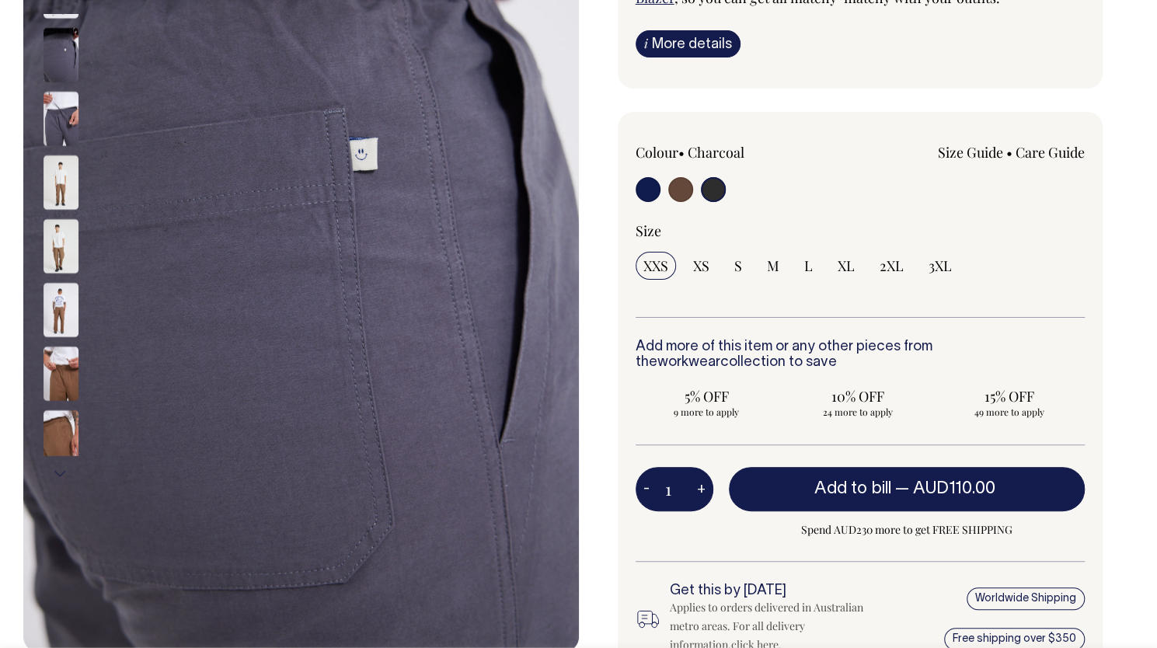
click at [62, 169] on img at bounding box center [61, 182] width 35 height 54
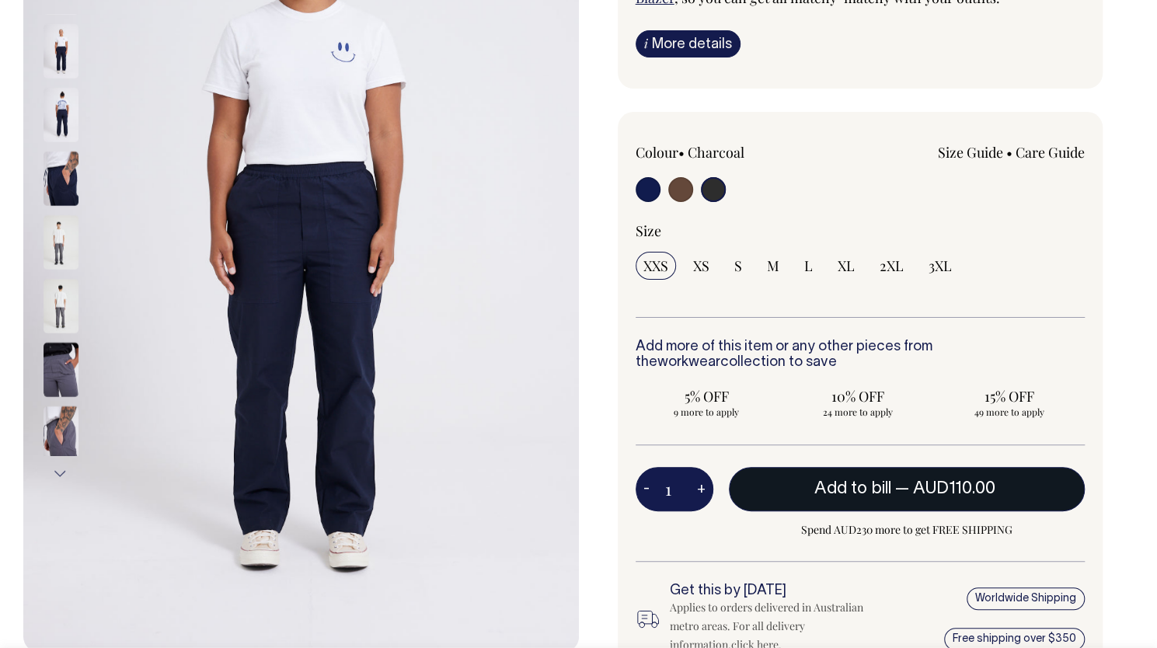
click at [948, 497] on span "AUD110.00" at bounding box center [953, 489] width 82 height 16
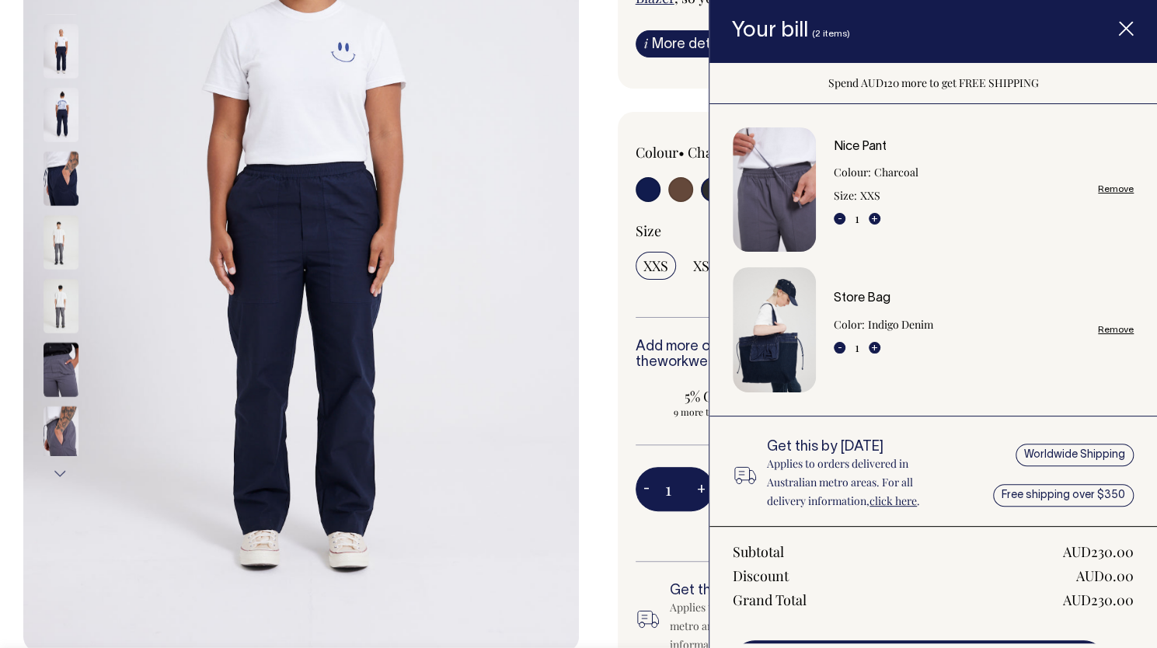
click at [553, 152] on img at bounding box center [301, 235] width 556 height 834
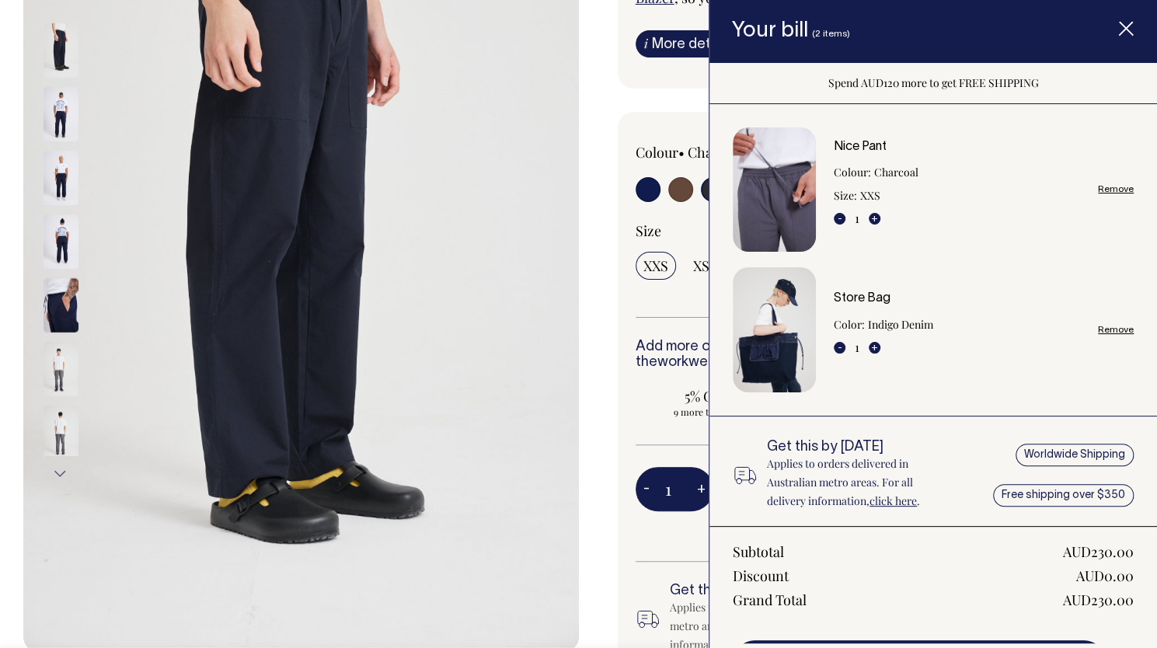
click at [1124, 26] on icon "Item added to your cart" at bounding box center [1126, 30] width 16 height 16
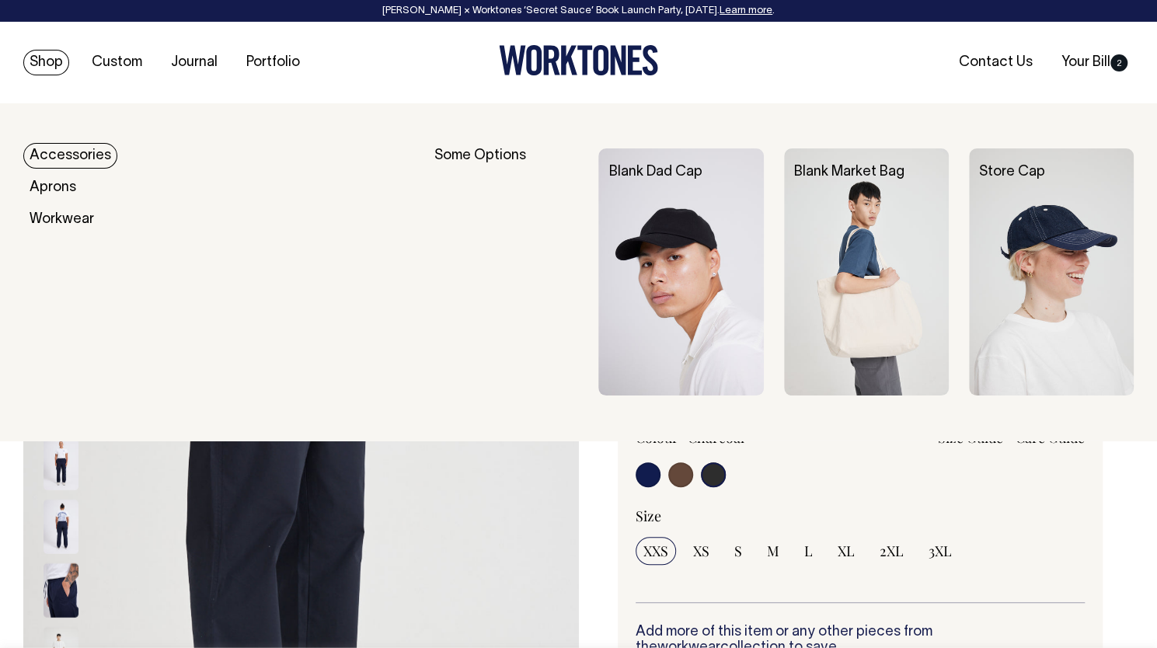
click at [45, 60] on link "Shop" at bounding box center [46, 63] width 46 height 26
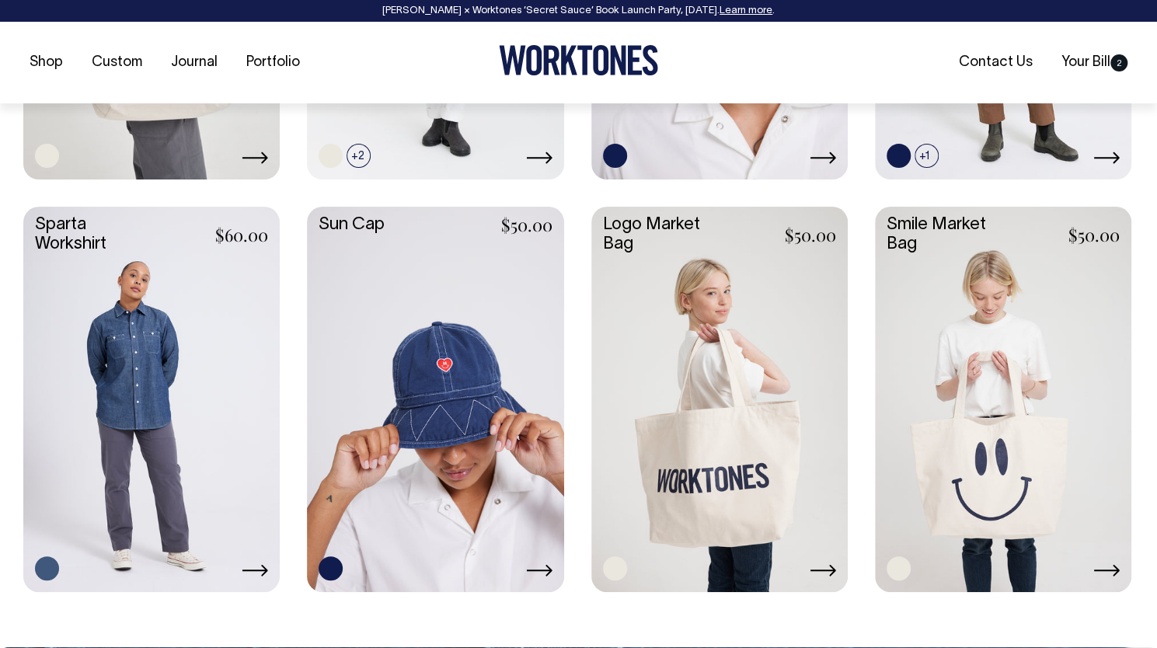
scroll to position [2628, 0]
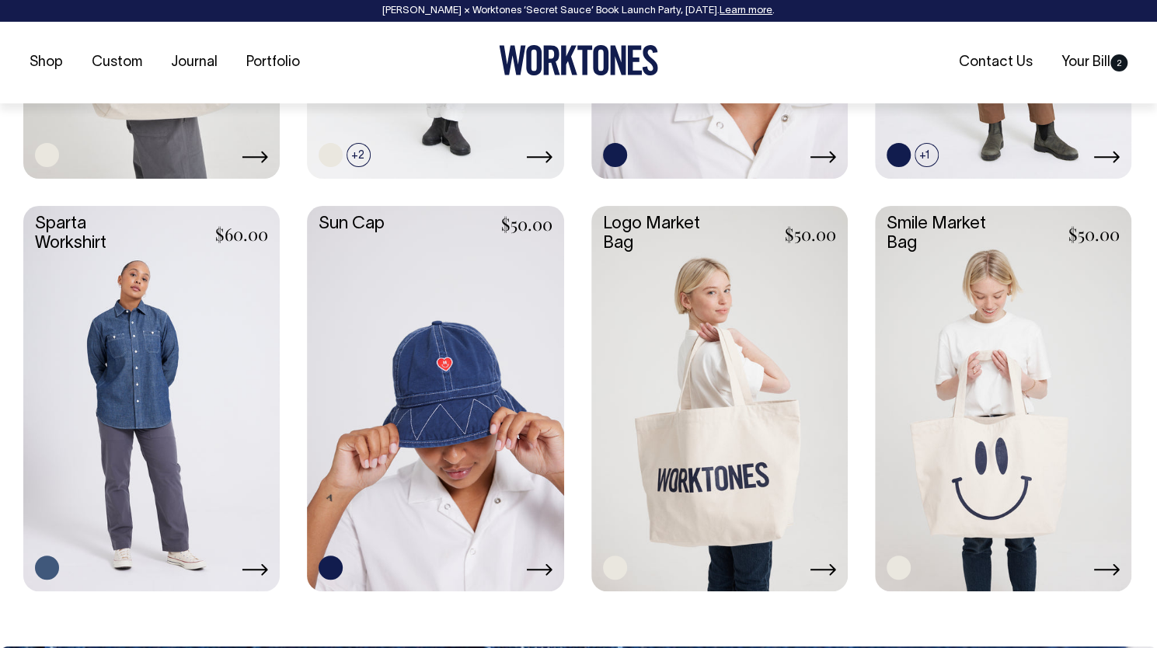
click at [830, 567] on icon at bounding box center [824, 569] width 26 height 12
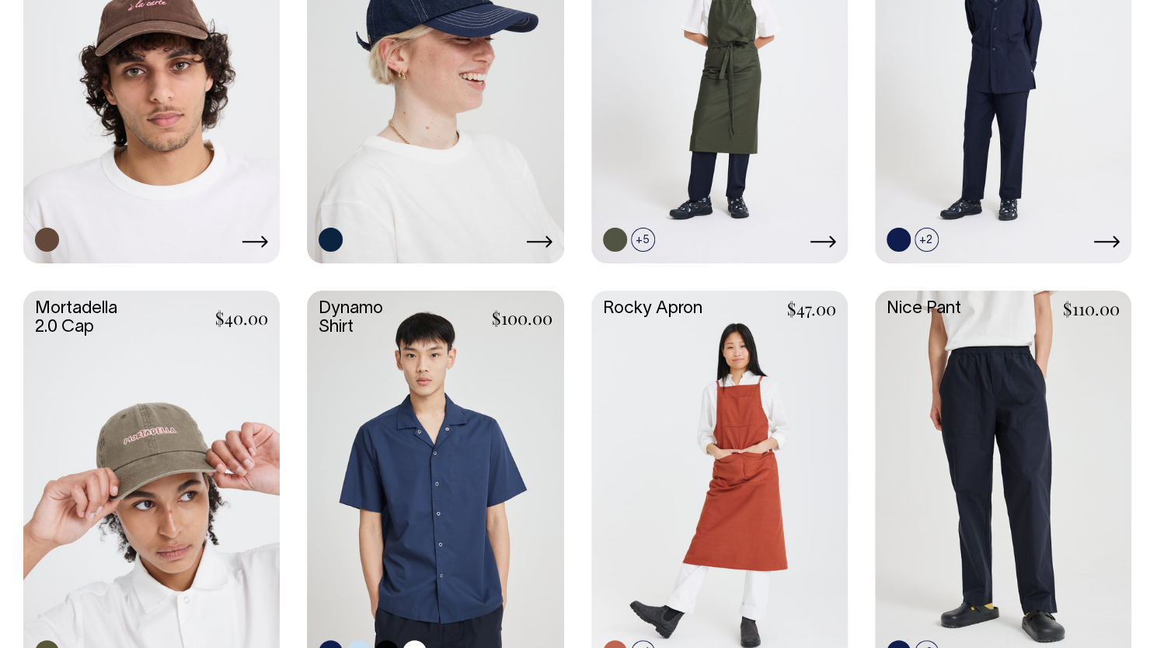
click at [426, 445] on link at bounding box center [435, 482] width 256 height 382
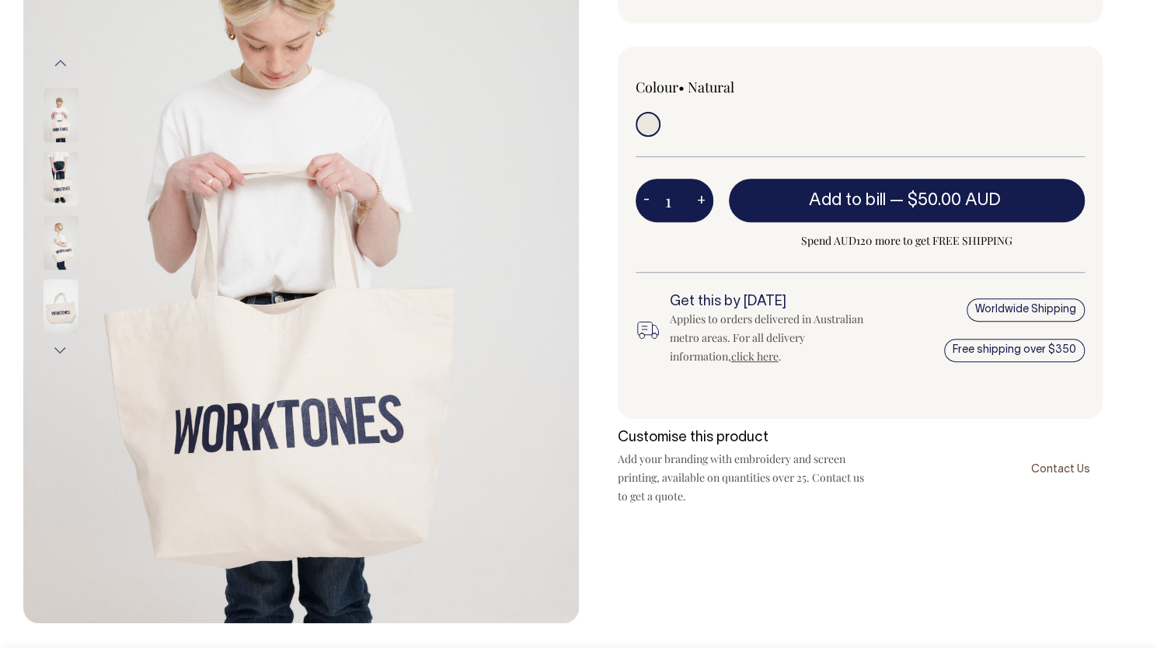
scroll to position [314, 0]
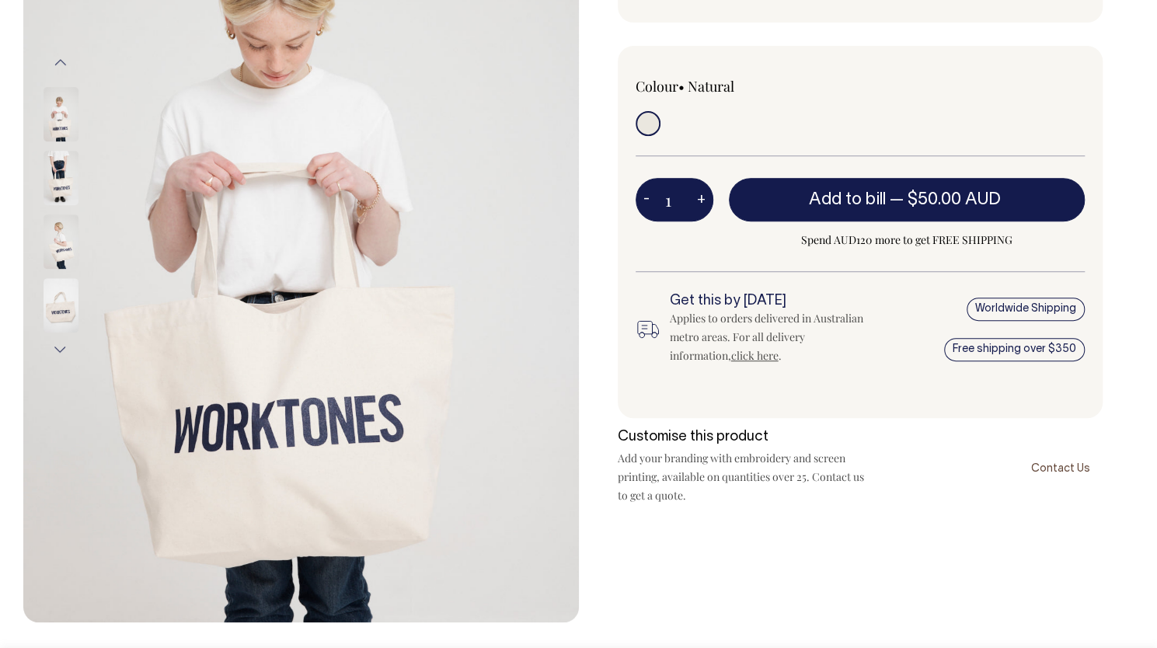
click at [46, 161] on img at bounding box center [61, 178] width 35 height 54
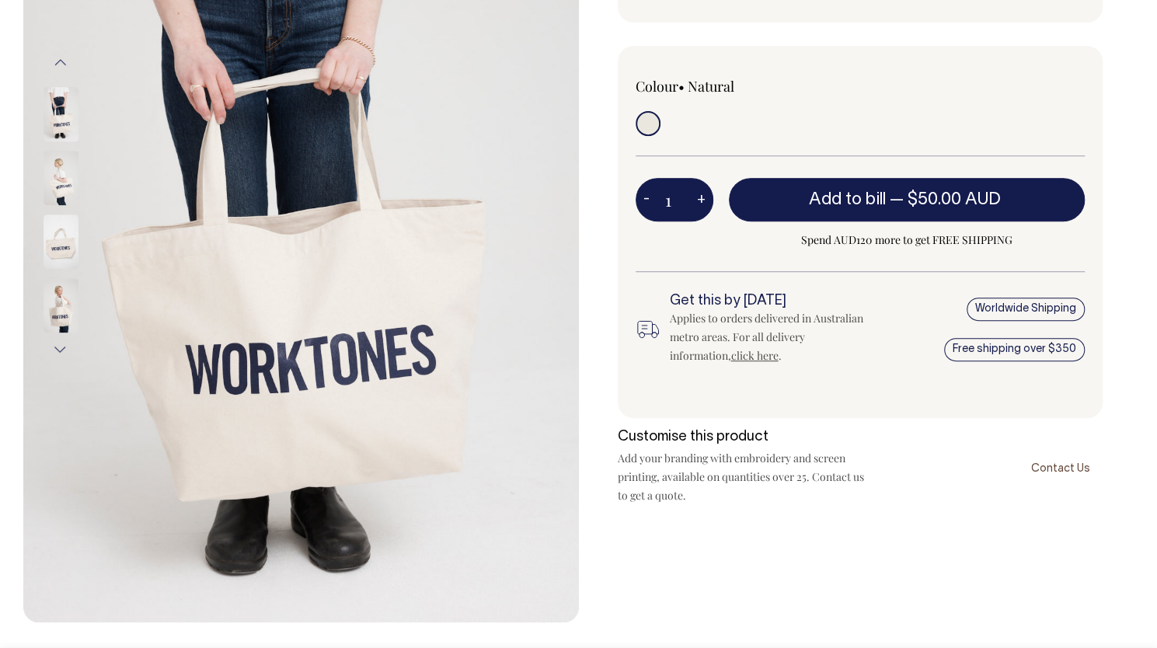
click at [64, 217] on img at bounding box center [61, 241] width 35 height 54
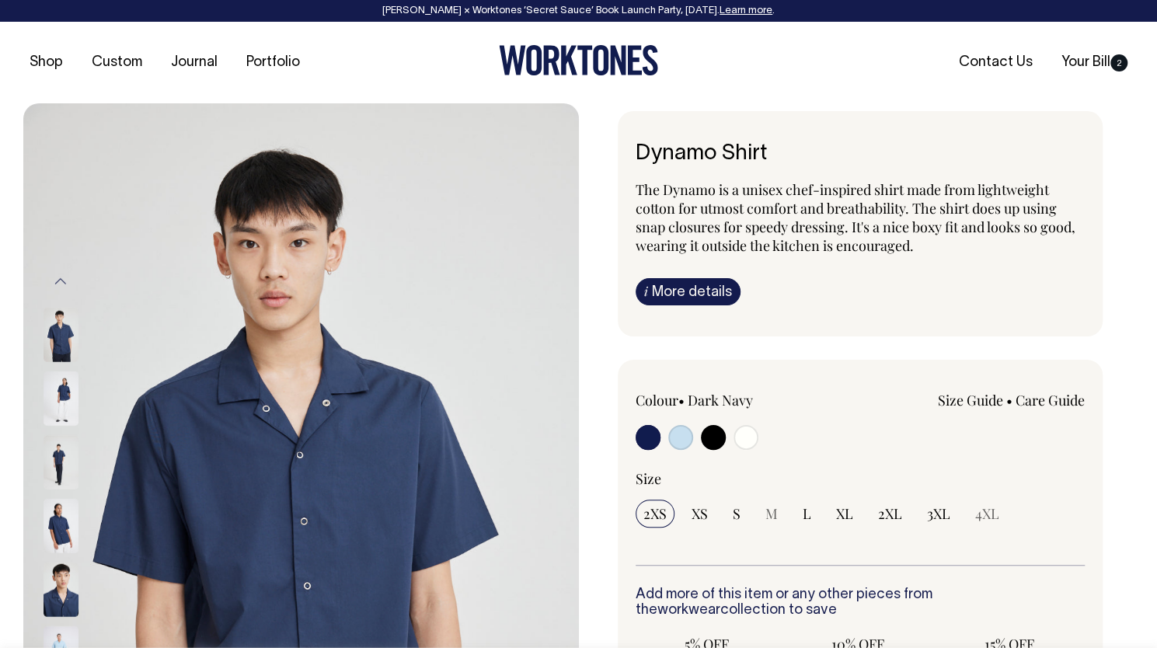
click at [190, 361] on img at bounding box center [301, 520] width 556 height 834
click at [748, 440] on input "radio" at bounding box center [746, 437] width 25 height 25
radio input "true"
select select "Off-White"
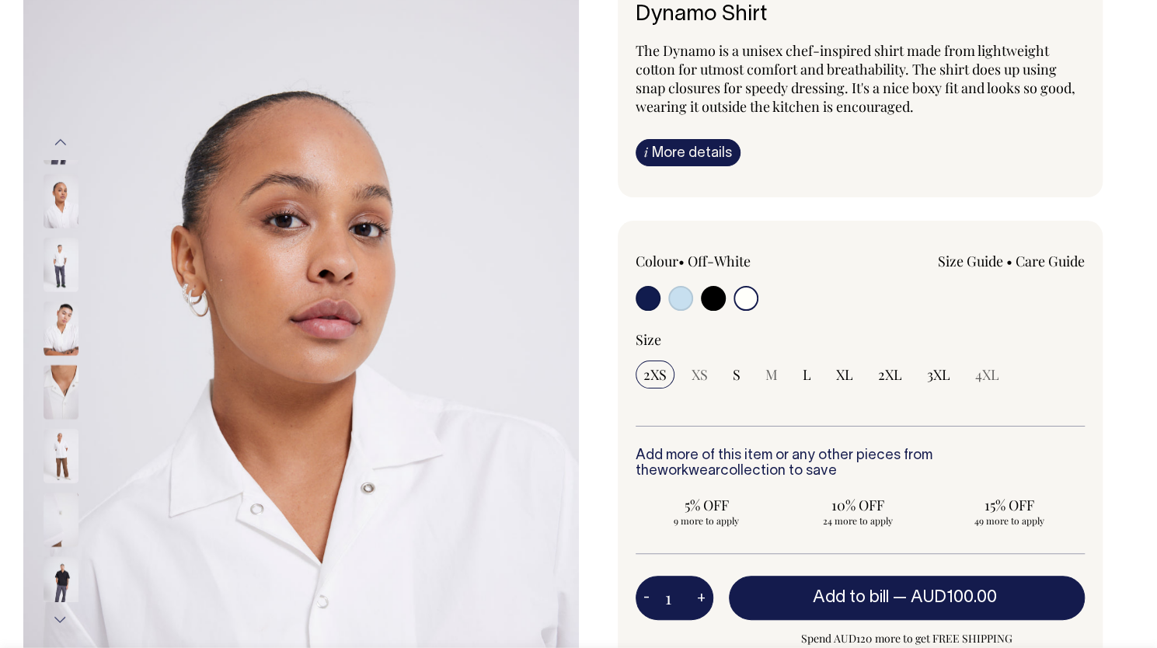
scroll to position [140, 0]
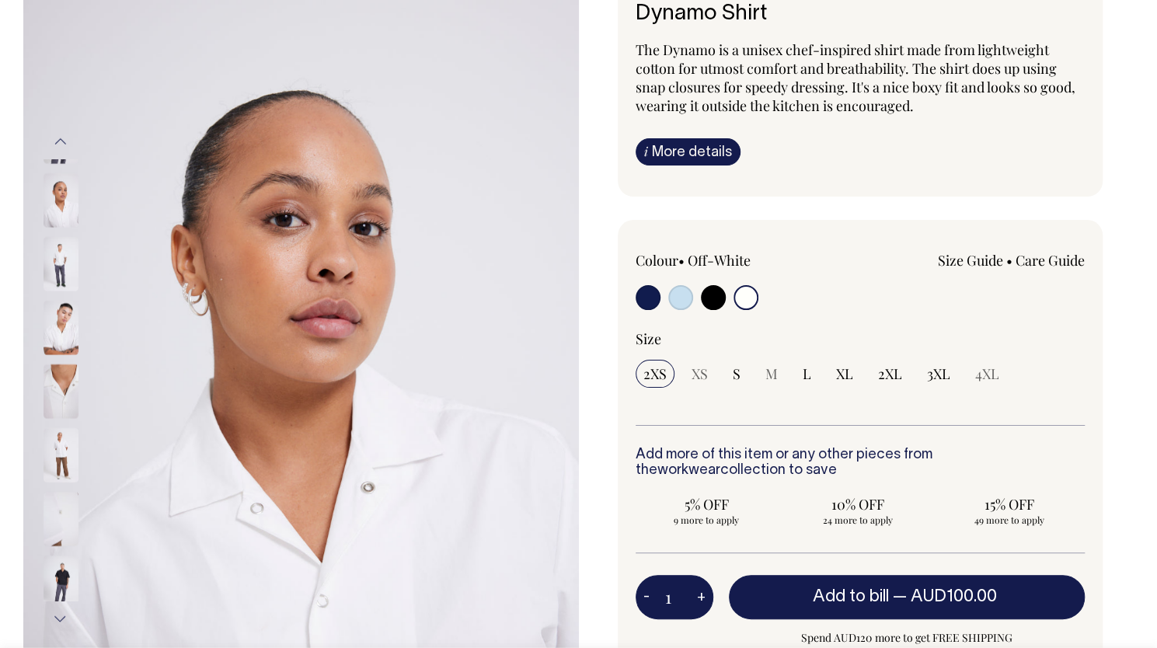
click at [71, 319] on img at bounding box center [61, 328] width 35 height 54
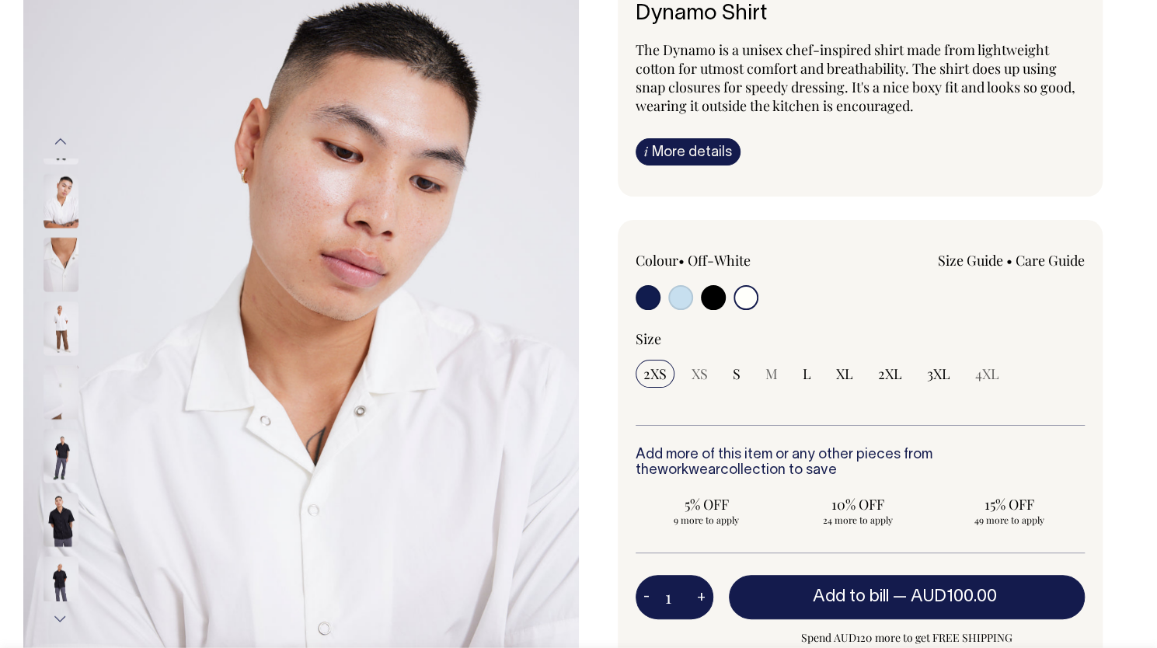
click at [58, 343] on div at bounding box center [82, 329] width 78 height 64
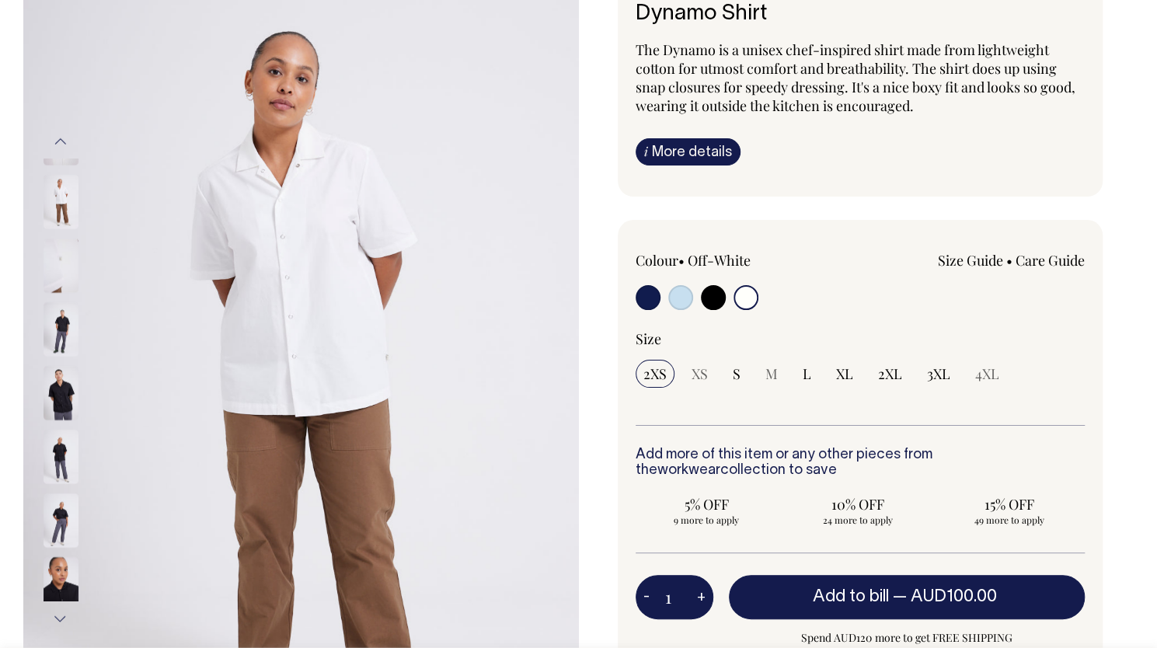
click at [60, 186] on img at bounding box center [61, 202] width 35 height 54
click at [59, 312] on img at bounding box center [61, 329] width 35 height 54
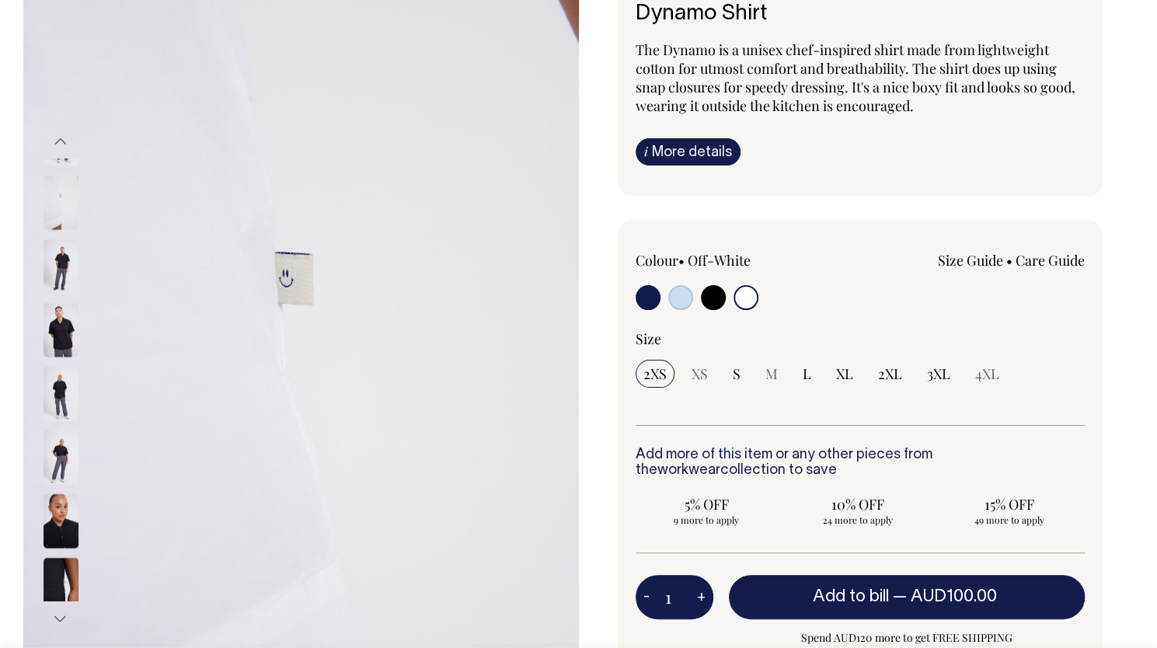
click at [985, 246] on div "Colour • Off-White Size Guide Size Guide XXS XS" at bounding box center [861, 518] width 486 height 596
click at [982, 270] on div "Size Guide Size Guide Conan (he) wears a size large and is 183cm. [PERSON_NAME]…" at bounding box center [950, 276] width 270 height 51
click at [985, 258] on link "Size Guide" at bounding box center [970, 260] width 65 height 19
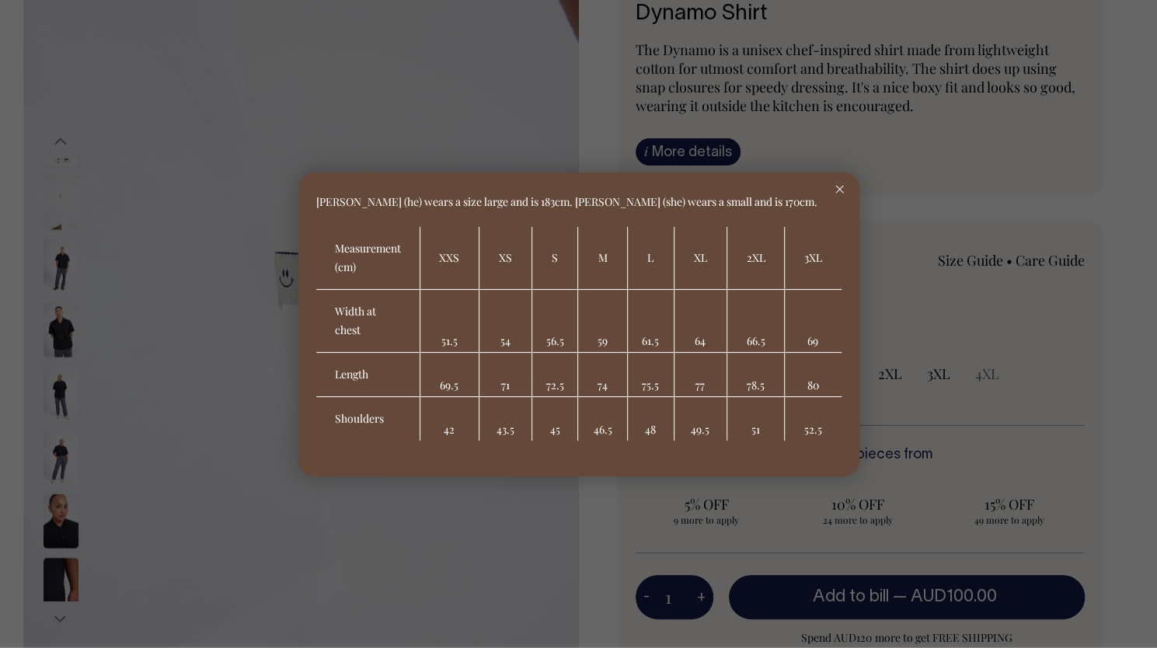
click at [841, 183] on div at bounding box center [840, 190] width 40 height 34
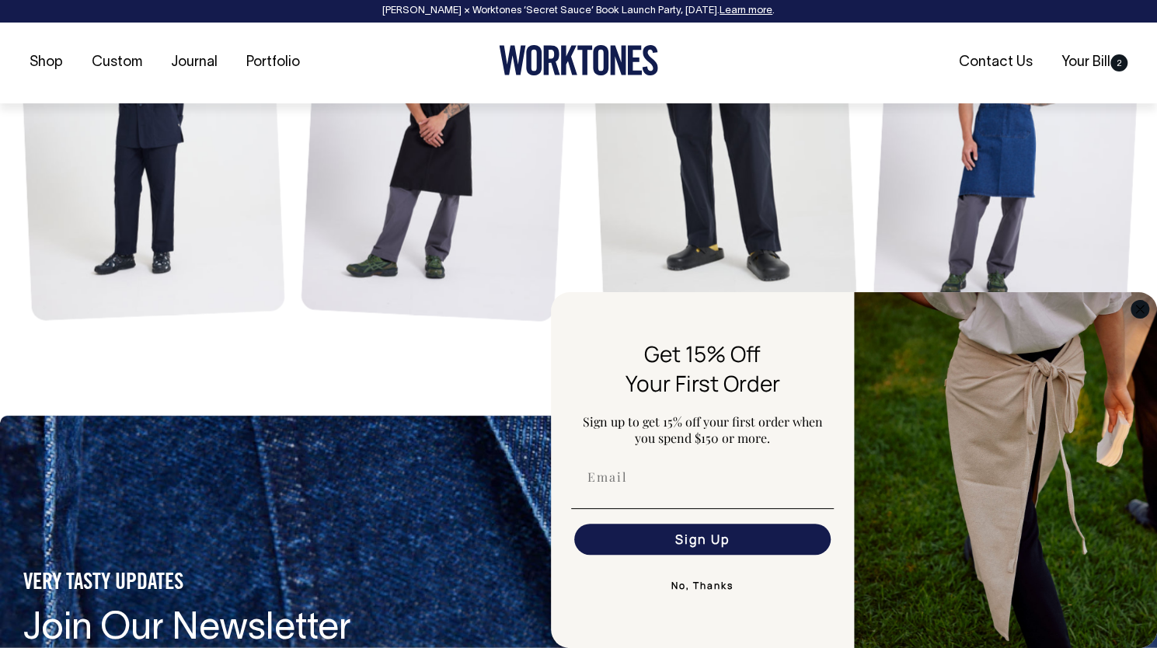
scroll to position [1914, 0]
click at [741, 482] on input "Email" at bounding box center [702, 477] width 256 height 31
type input "[EMAIL_ADDRESS][DOMAIN_NAME]"
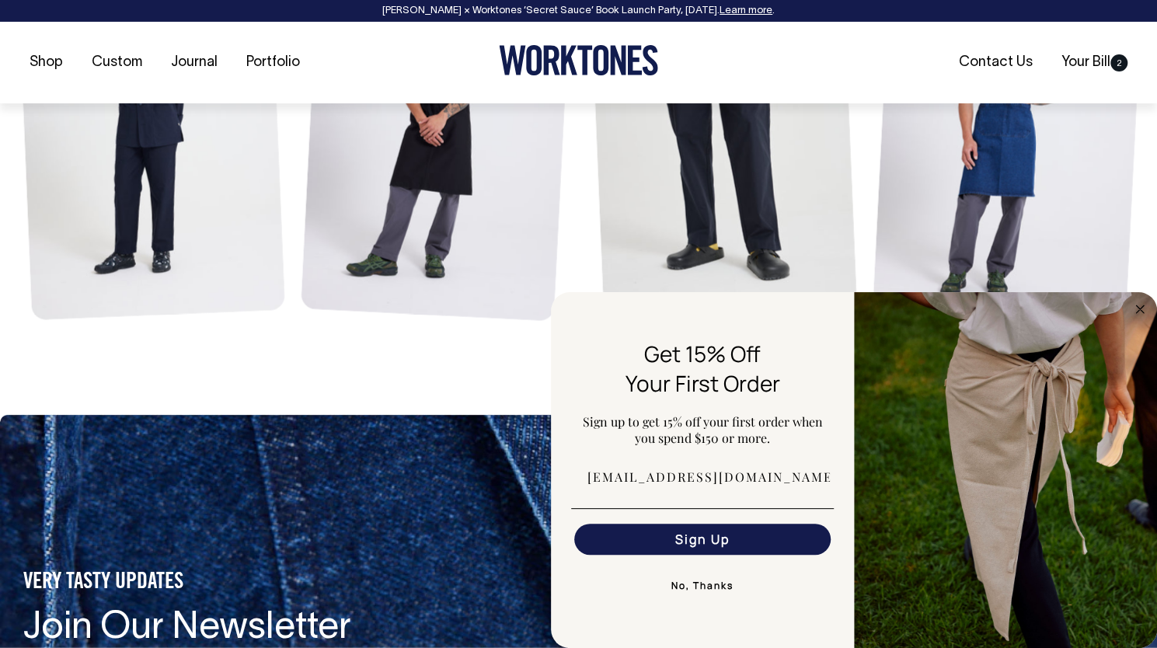
click at [730, 548] on button "Sign Up" at bounding box center [702, 539] width 256 height 31
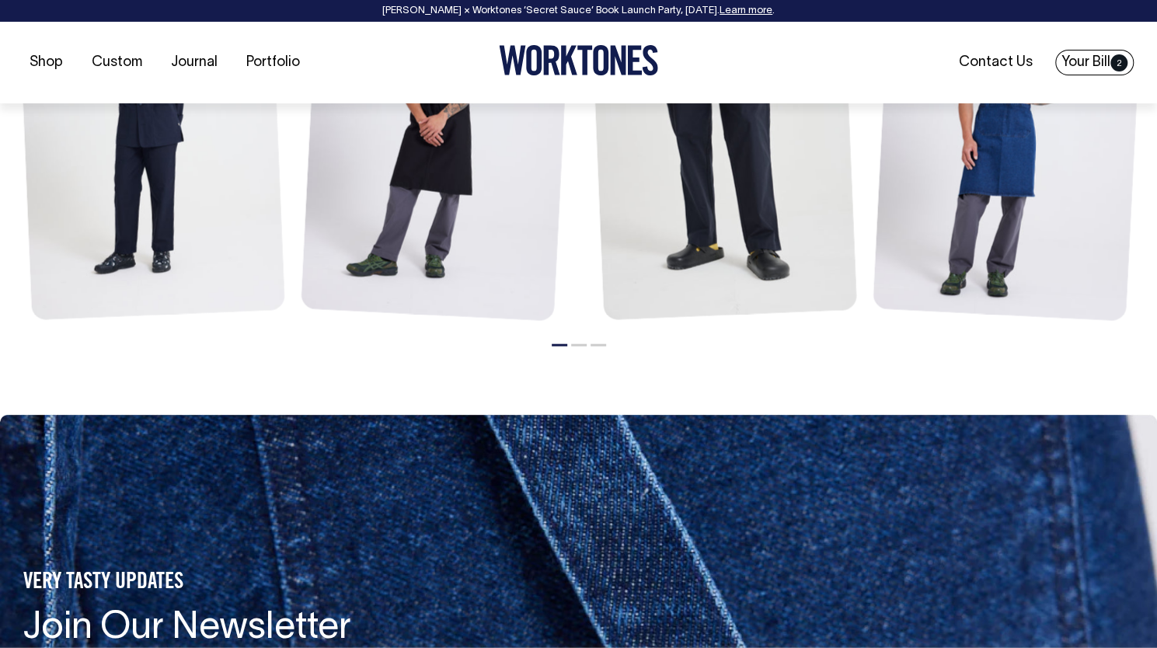
click at [1093, 52] on link "Your Bill 2" at bounding box center [1094, 63] width 78 height 26
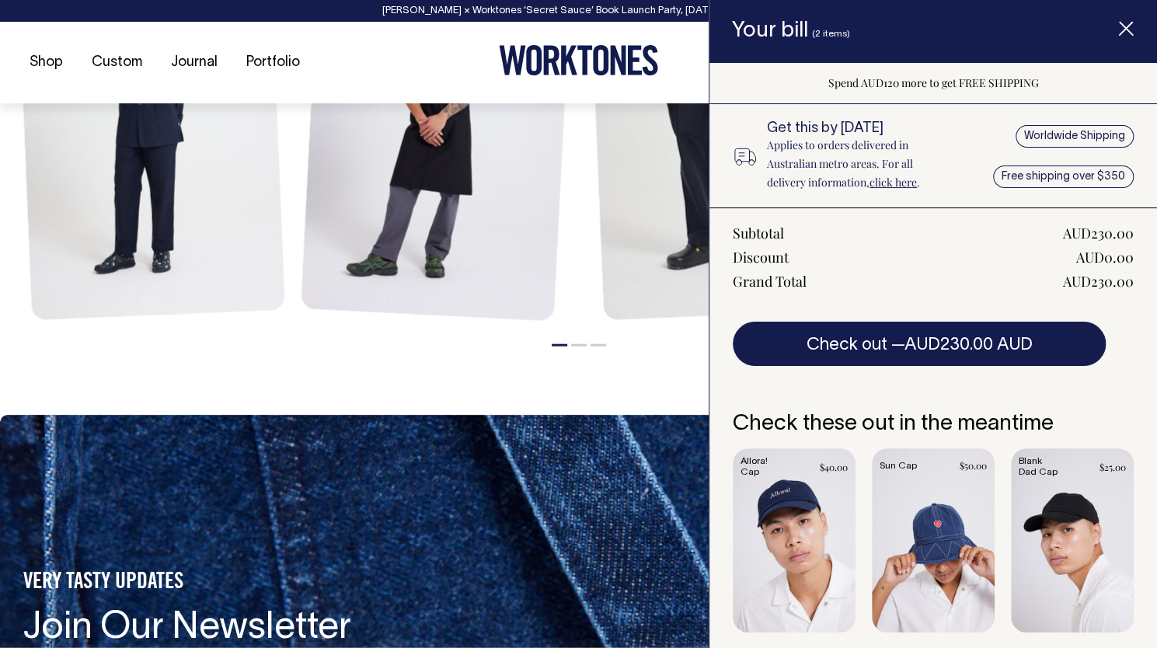
scroll to position [0, 0]
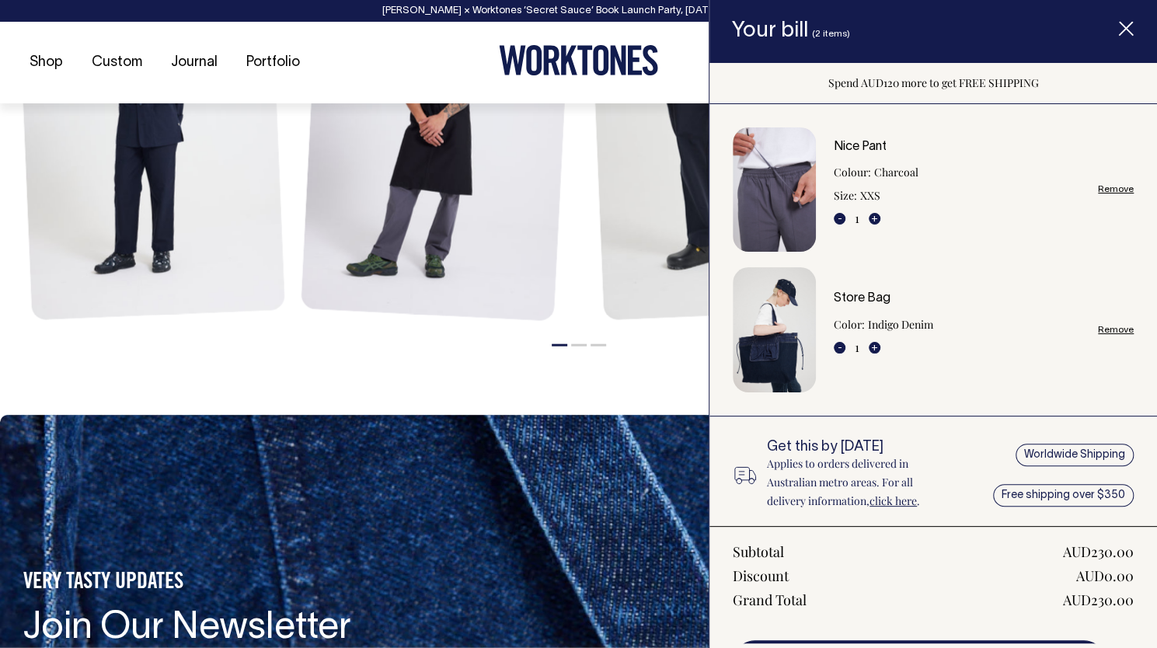
click at [556, 373] on section "You make also like Shop more Nice Pant $110.00 +2 +2" at bounding box center [578, 93] width 1111 height 643
click at [1129, 37] on icon "Item added to your cart" at bounding box center [1126, 30] width 16 height 16
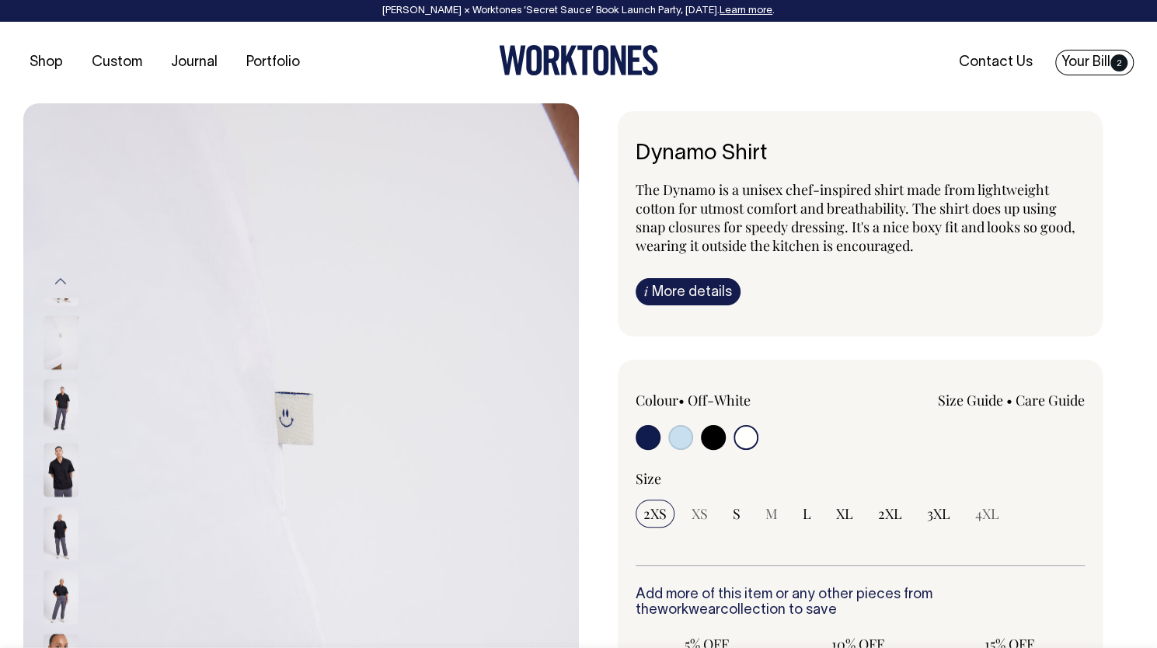
click at [1103, 51] on link "Your Bill 2" at bounding box center [1094, 63] width 78 height 26
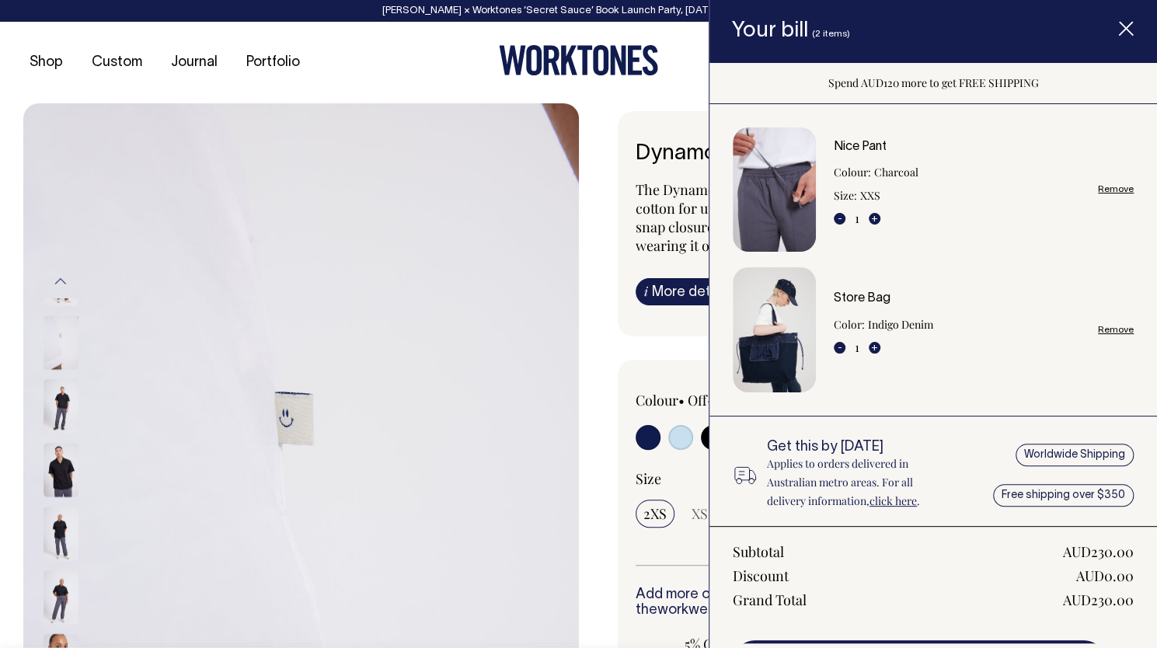
click at [1107, 186] on link "Remove" at bounding box center [1116, 189] width 36 height 10
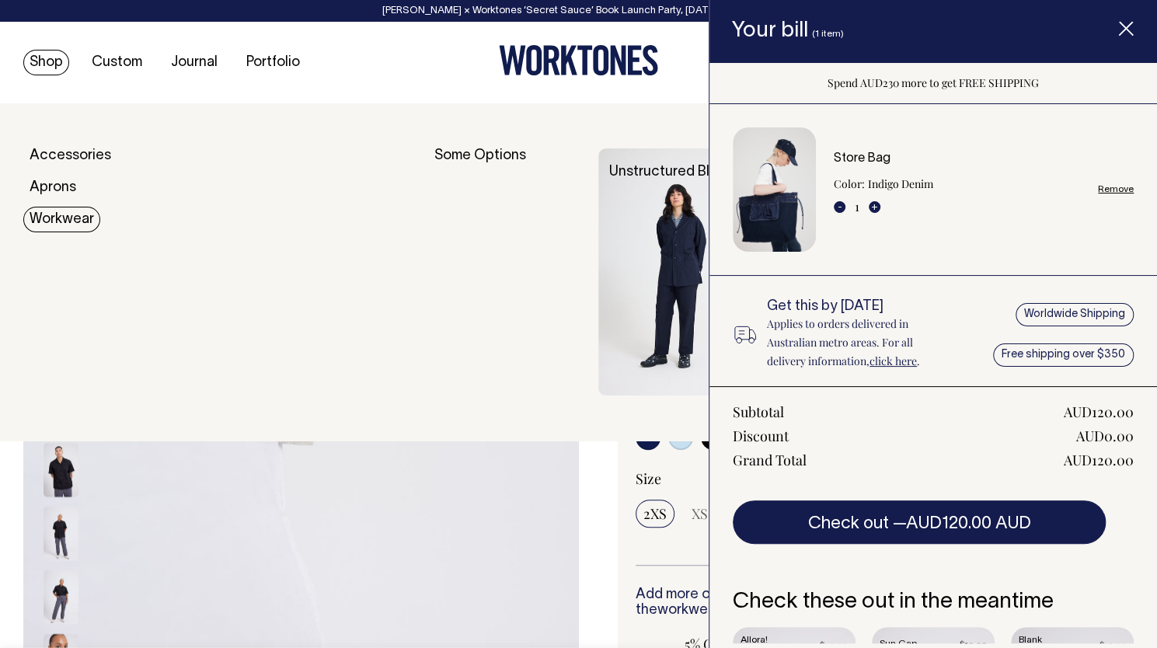
click at [42, 214] on link "Workwear" at bounding box center [61, 220] width 77 height 26
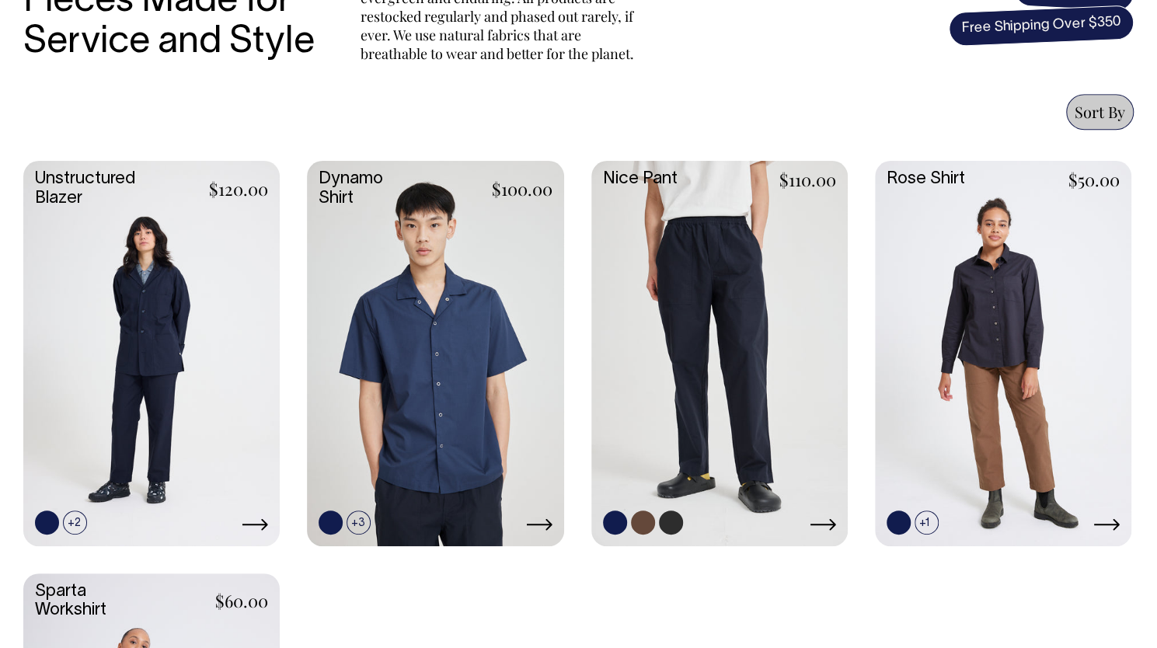
scroll to position [612, 0]
click at [731, 431] on link at bounding box center [719, 352] width 256 height 382
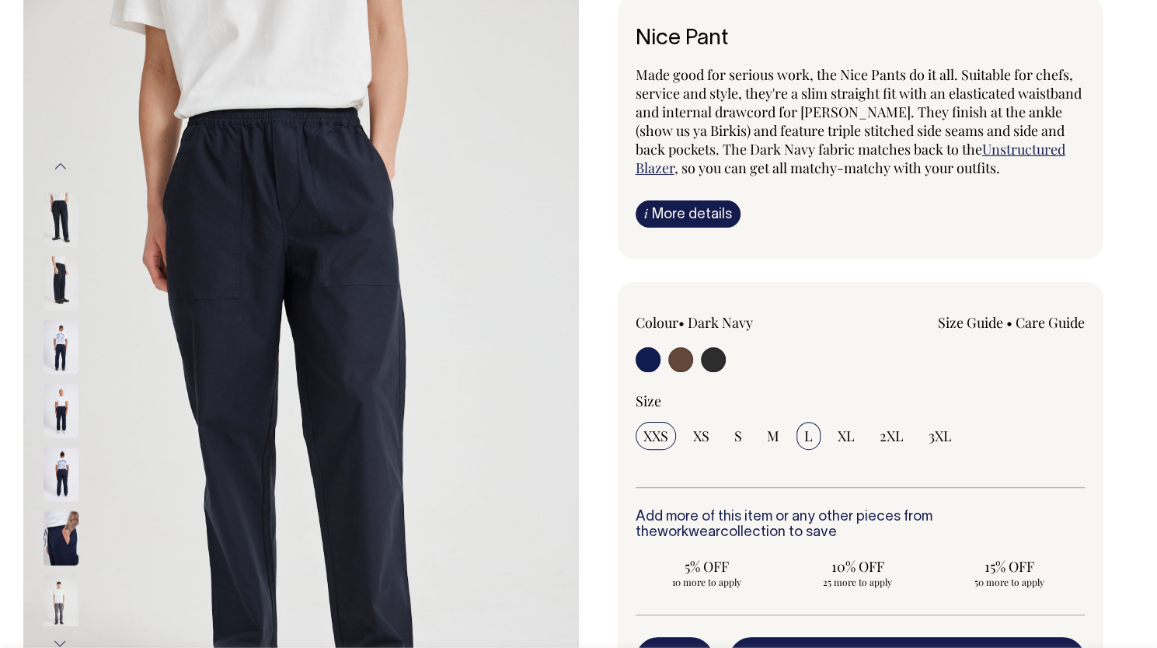
scroll to position [116, 0]
click at [956, 331] on link "Size Guide" at bounding box center [970, 321] width 65 height 19
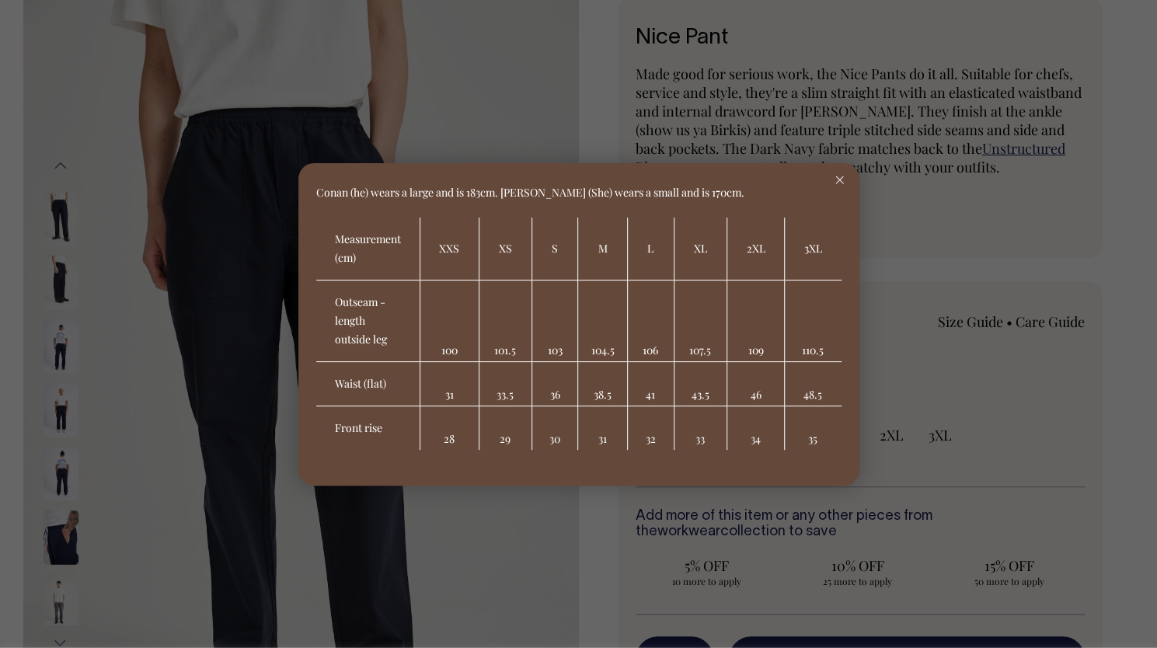
click at [843, 180] on div at bounding box center [840, 180] width 40 height 34
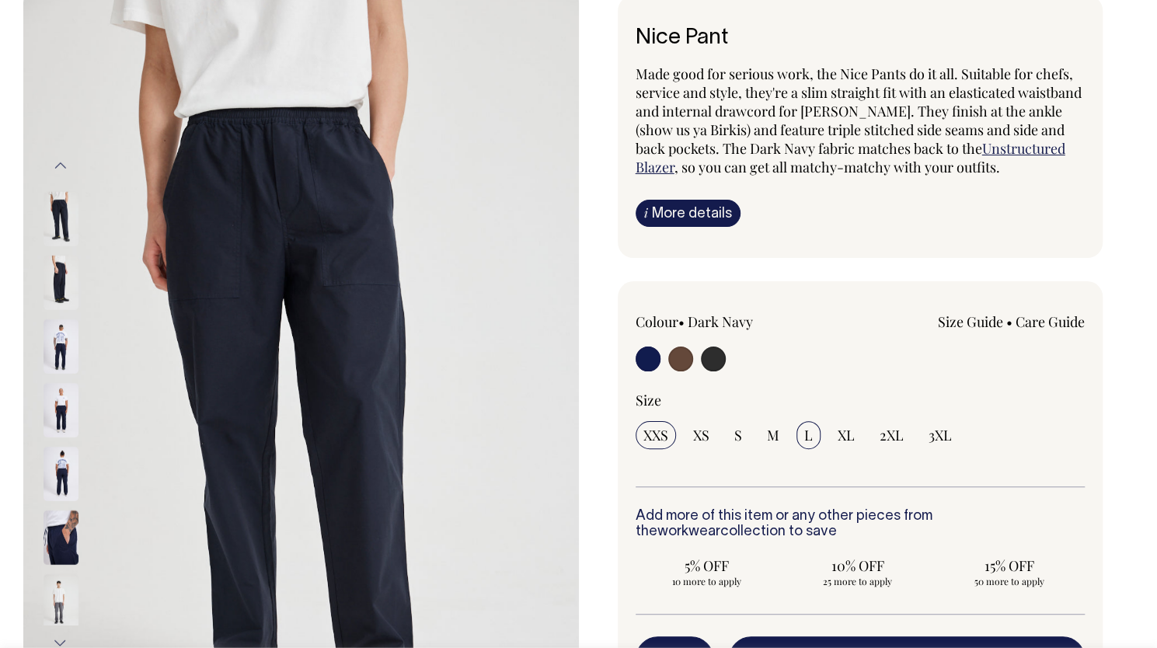
click at [806, 445] on span "L" at bounding box center [808, 435] width 9 height 19
click at [806, 449] on input "L" at bounding box center [809, 435] width 24 height 28
radio input "true"
select select "L"
click at [641, 371] on input "radio" at bounding box center [648, 359] width 25 height 25
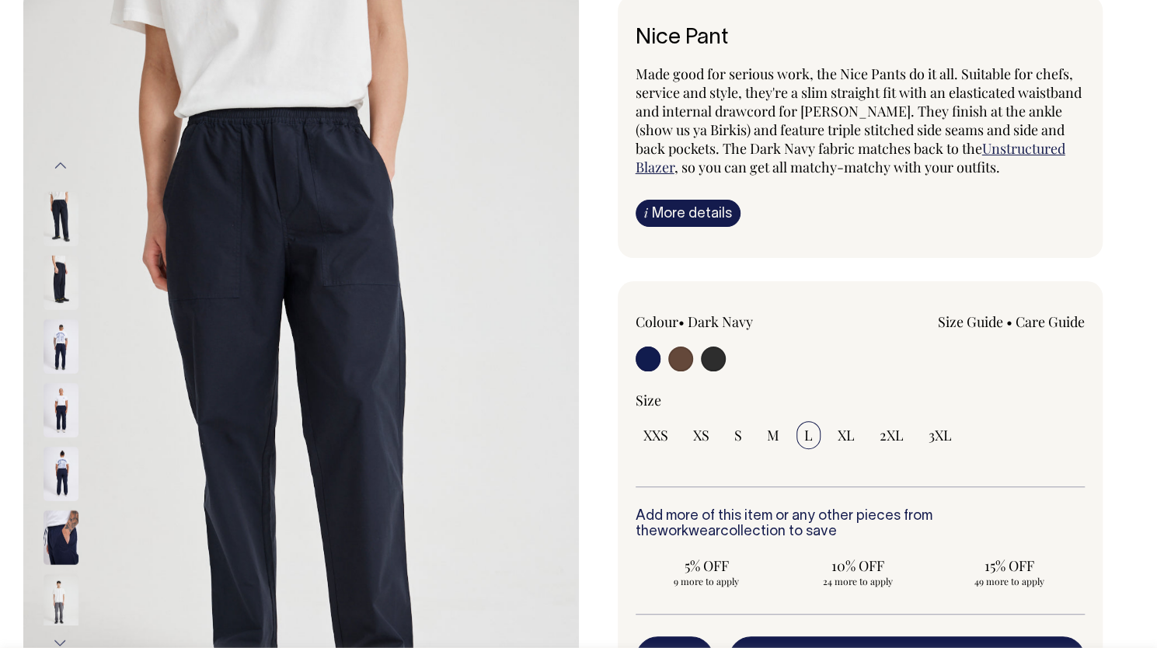
click at [639, 371] on input "radio" at bounding box center [648, 359] width 25 height 25
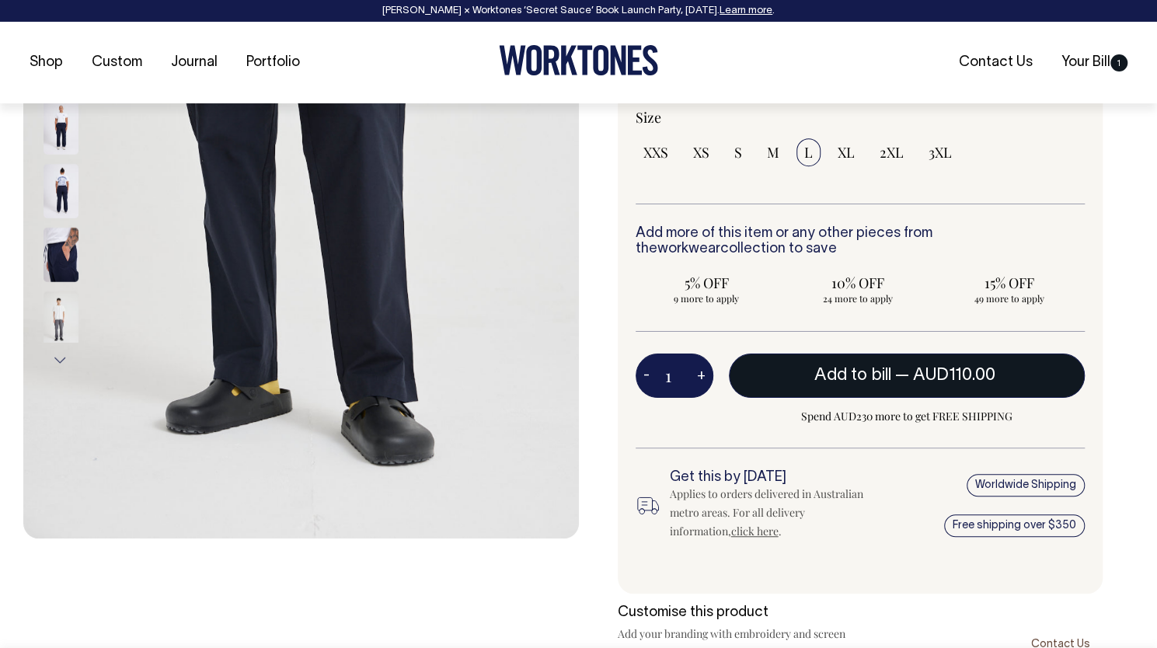
scroll to position [399, 0]
click at [891, 393] on button "Add to bill — AUD110.00" at bounding box center [907, 375] width 357 height 44
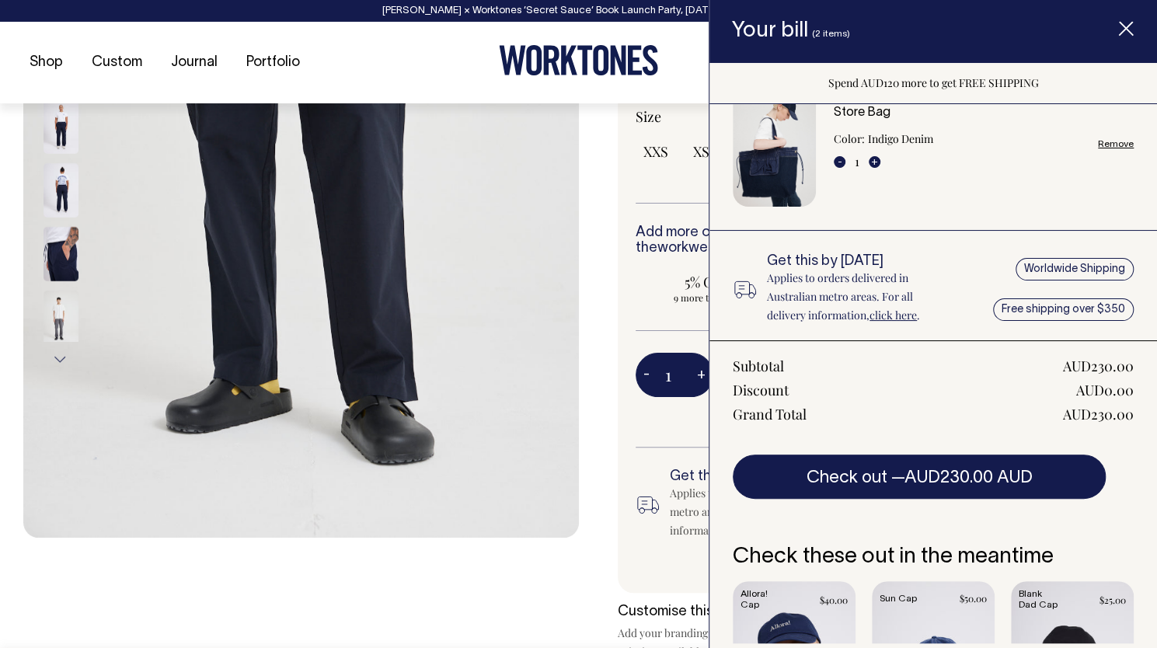
scroll to position [204, 0]
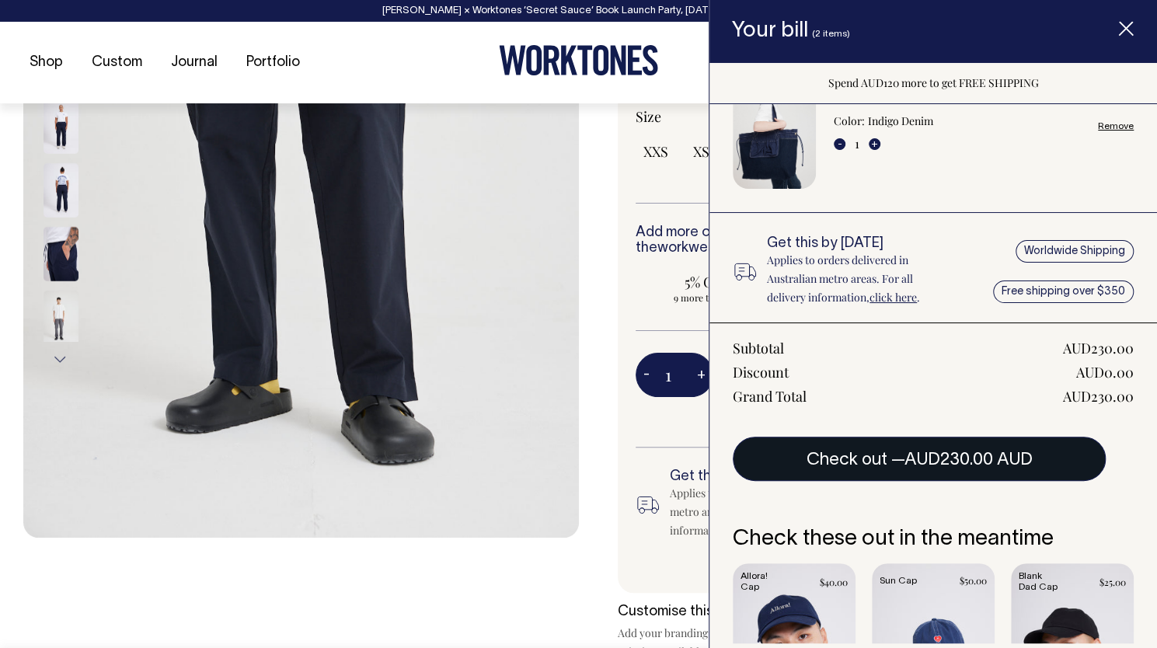
click at [980, 442] on button "Check out — AUD230.00 AUD" at bounding box center [919, 459] width 373 height 44
